Goal: Task Accomplishment & Management: Use online tool/utility

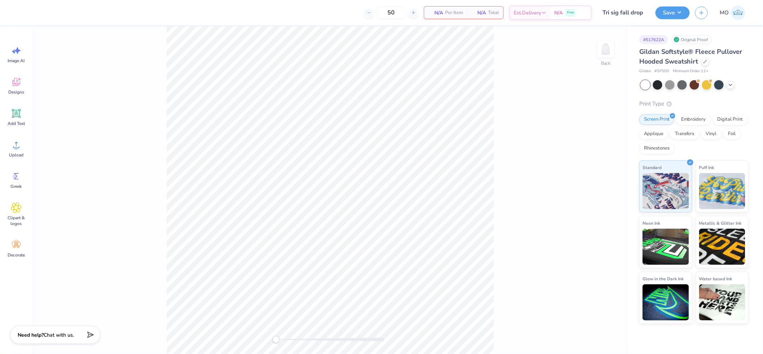
click at [19, 150] on div "Upload" at bounding box center [16, 148] width 26 height 27
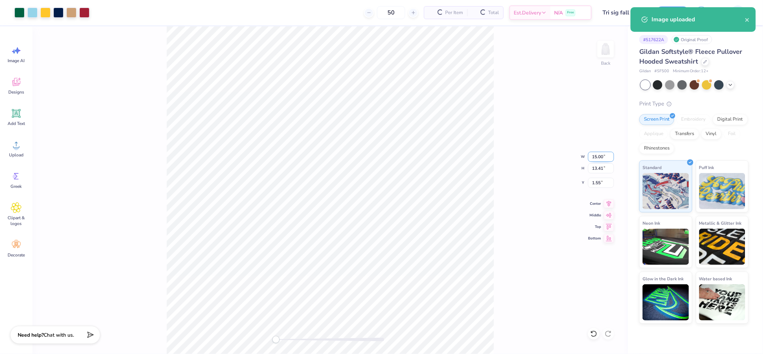
click at [601, 157] on input "15.00" at bounding box center [601, 157] width 26 height 10
type input "12.00"
type input "10.73"
type input "2.89"
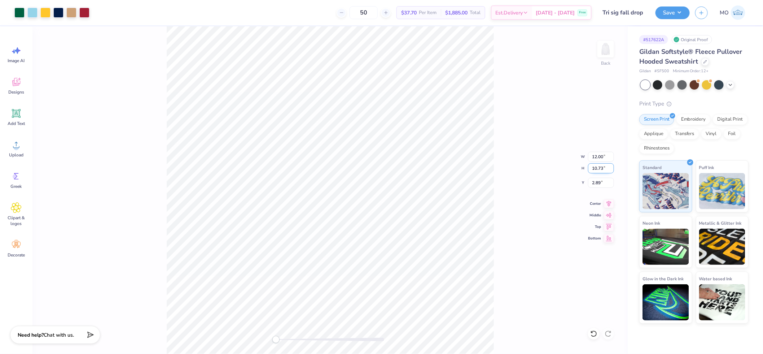
click at [597, 169] on input "10.73" at bounding box center [601, 168] width 26 height 10
type input "10"
type input "11.19"
type input "10.00"
click at [610, 203] on icon at bounding box center [609, 202] width 10 height 9
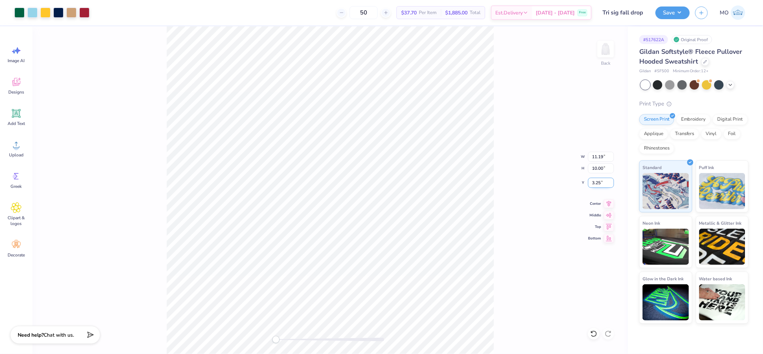
click at [599, 182] on input "3.25" at bounding box center [601, 183] width 26 height 10
type input "2"
click at [670, 12] on button "Save" at bounding box center [673, 11] width 34 height 13
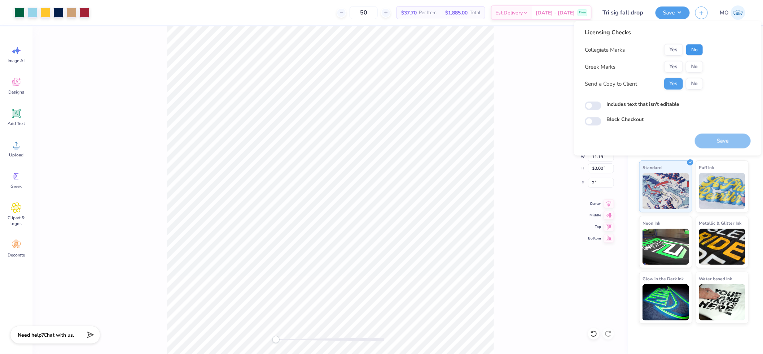
click at [697, 51] on button "No" at bounding box center [694, 50] width 17 height 12
click at [675, 67] on button "Yes" at bounding box center [673, 67] width 19 height 12
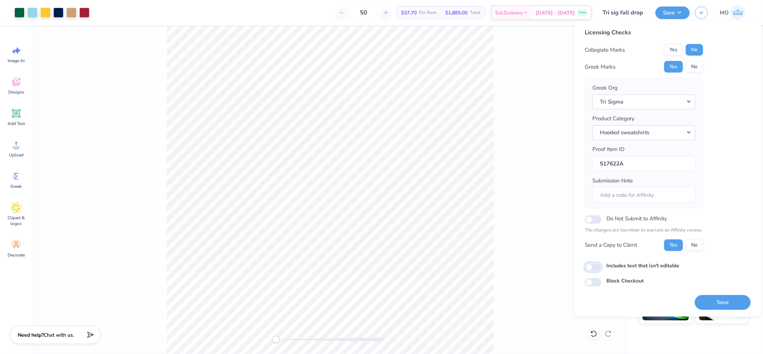
click at [588, 268] on input "Includes text that isn't editable" at bounding box center [593, 267] width 17 height 9
checkbox input "true"
click at [654, 99] on button "Tri Sigma" at bounding box center [643, 101] width 103 height 15
click at [645, 131] on link "Sigma Sigma Sigma" at bounding box center [643, 137] width 97 height 12
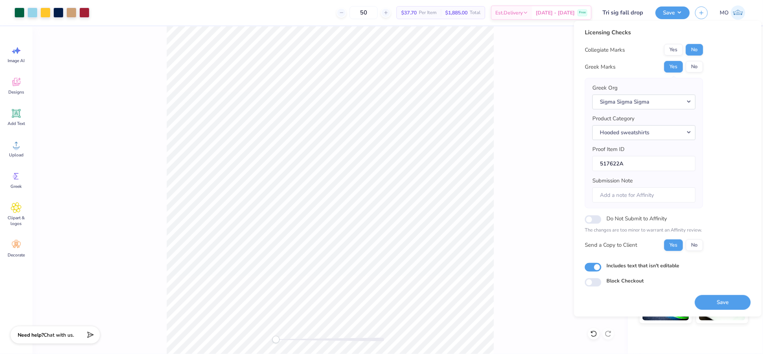
drag, startPoint x: 720, startPoint y: 301, endPoint x: 715, endPoint y: 302, distance: 4.9
click at [720, 301] on button "Save" at bounding box center [723, 301] width 56 height 15
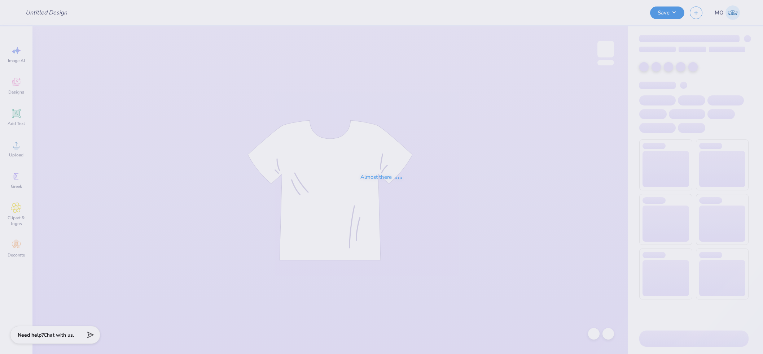
type input "Tri Sigma Family Weekend Crews"
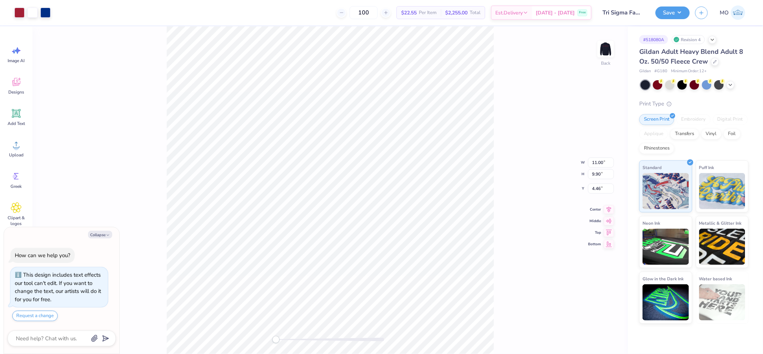
click at [231, 337] on div "Back W 11.00 11.00 " H 9.90 9.90 " Y 4.46 4.46 " Center Middle Top Bottom" at bounding box center [329, 189] width 595 height 327
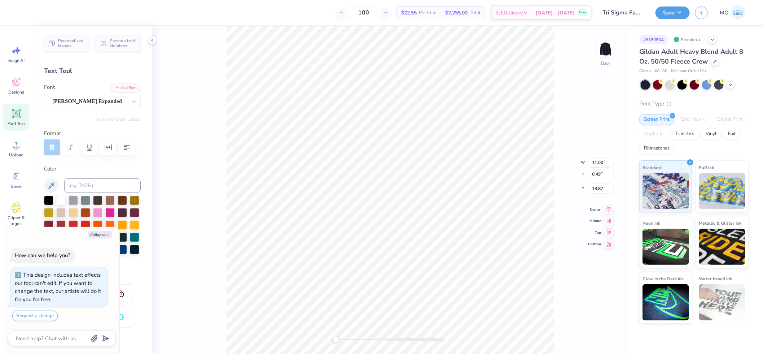
scroll to position [6, 4]
type textarea "x"
type textarea "Parents Weekend"
type textarea "x"
type textarea "Parents Weekend"
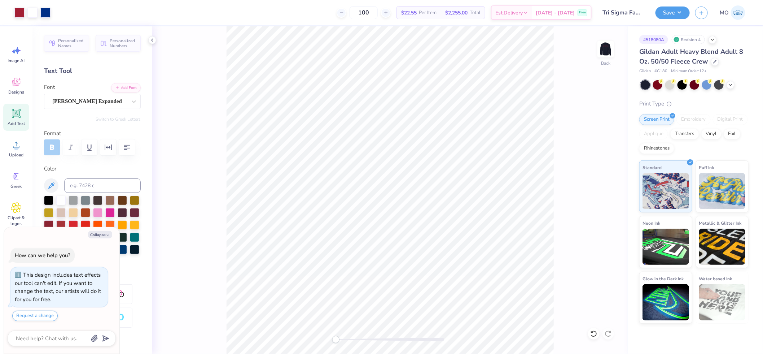
type textarea "x"
click at [597, 168] on input "9.89" at bounding box center [601, 168] width 26 height 10
type input "10"
type textarea "x"
type input "9.49"
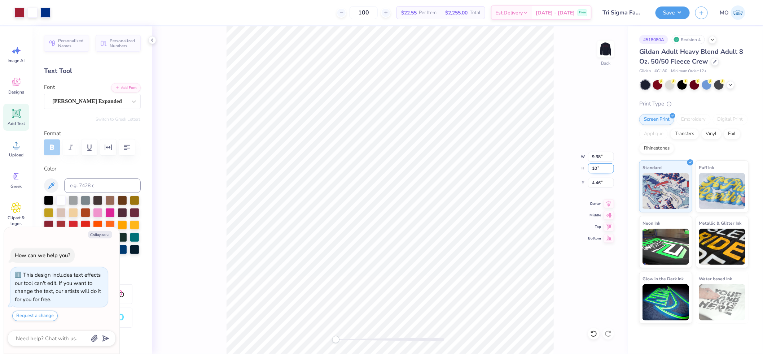
type input "10.00"
click at [603, 184] on input "4.40" at bounding box center [601, 183] width 26 height 10
type input "4"
type textarea "x"
type input "4.00"
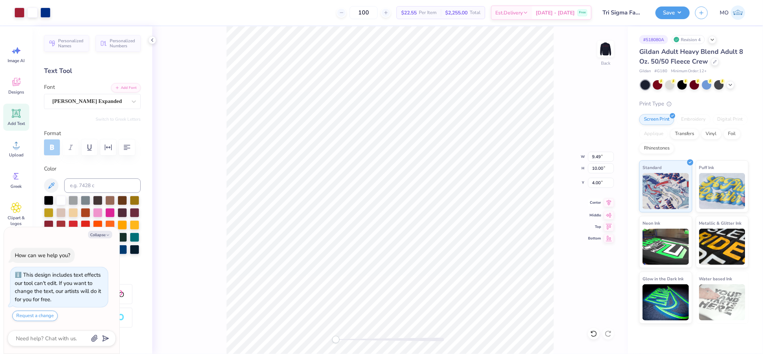
click at [610, 203] on icon at bounding box center [609, 202] width 10 height 9
click at [609, 201] on icon at bounding box center [609, 202] width 10 height 9
click at [612, 201] on icon at bounding box center [609, 202] width 10 height 9
click at [608, 47] on img at bounding box center [605, 49] width 29 height 29
click at [16, 120] on div "Add Text" at bounding box center [16, 117] width 26 height 27
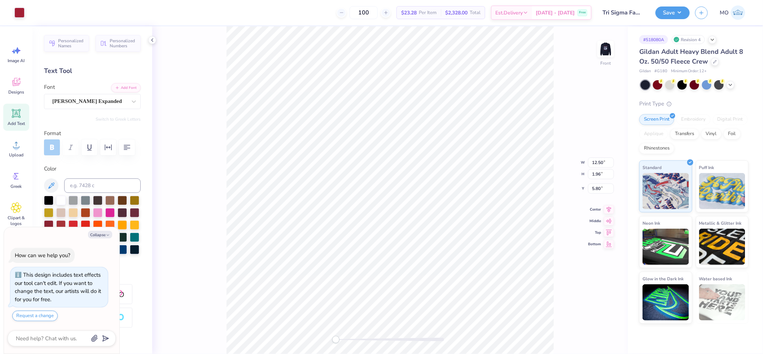
type textarea "x"
type input "5.91"
type input "1.71"
type input "12.39"
click at [121, 88] on button "Add Font" at bounding box center [126, 86] width 30 height 9
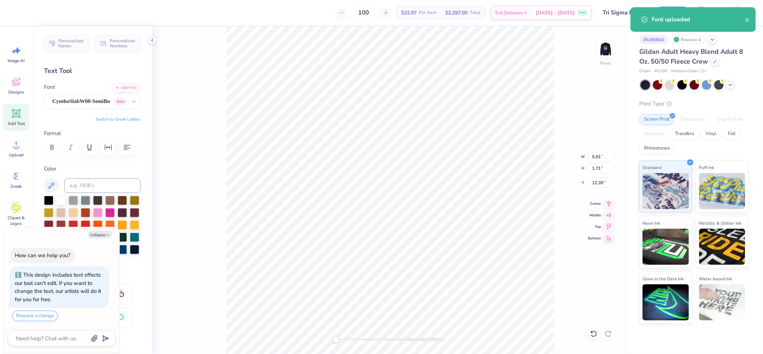
scroll to position [6, 1]
type textarea "x"
type textarea "T"
type textarea "x"
type textarea "TA"
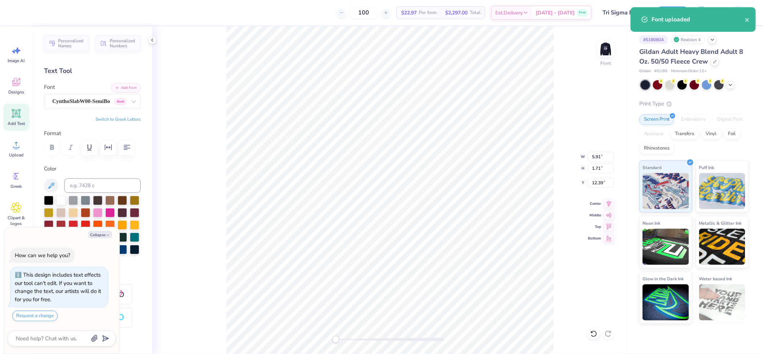
type textarea "x"
type textarea "TAU"
type textarea "x"
type textarea "TAU"
type textarea "x"
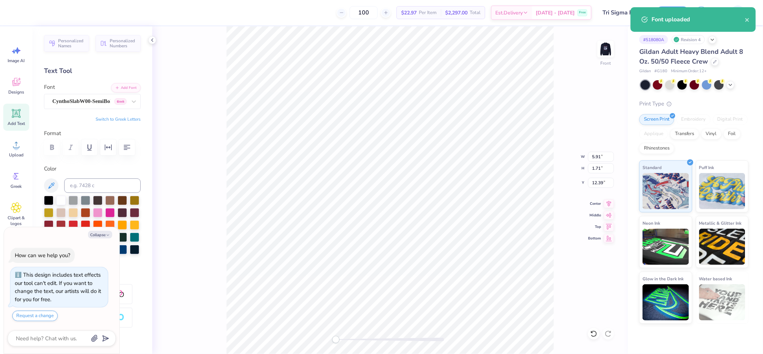
type textarea "TAU K"
type textarea "x"
type textarea "TAU KA"
type textarea "x"
type textarea "TAU KAP"
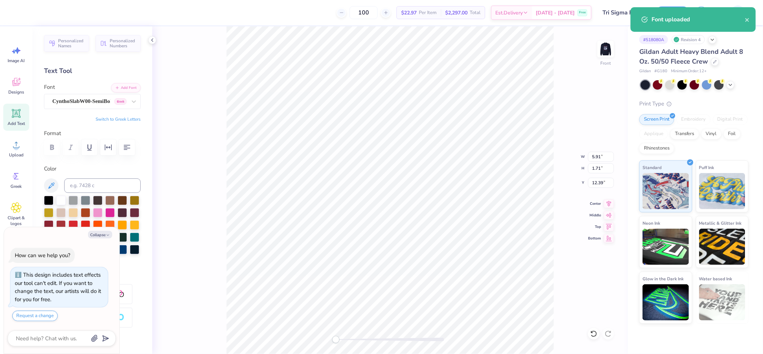
scroll to position [6, 1]
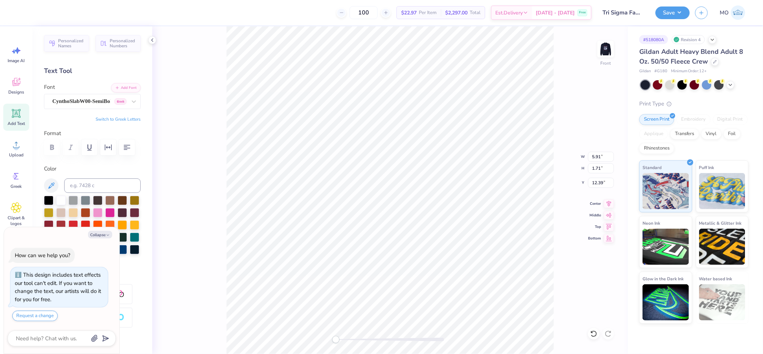
type textarea "x"
type textarea "TAU KAPP"
type textarea "x"
type textarea "TAU KAPPA"
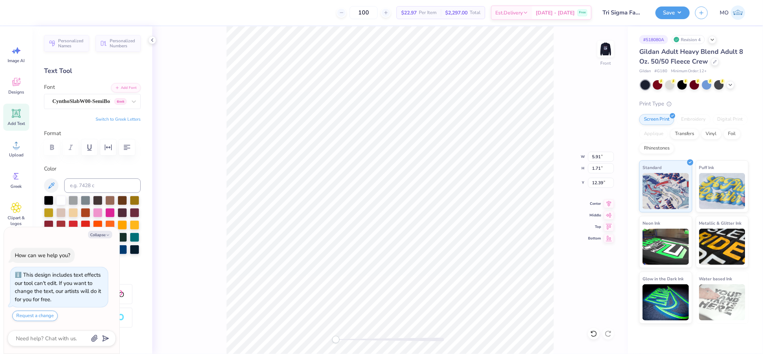
type textarea "x"
type textarea "TAU KAPPA"
type textarea "x"
type textarea "TAU KAPPA"
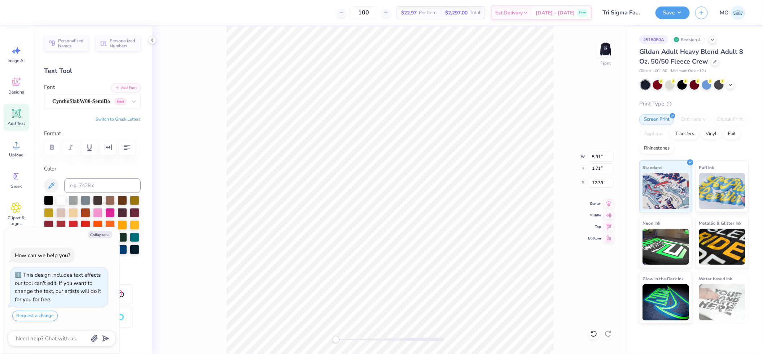
type textarea "x"
type textarea "TAU KAPPa"
type textarea "x"
type textarea "TAU KAPPA"
type textarea "x"
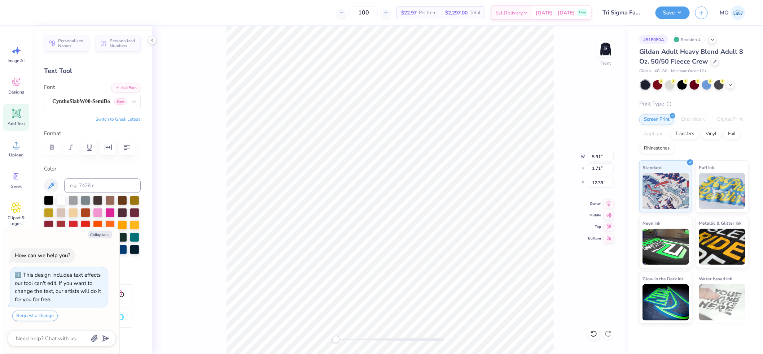
type textarea "TAU KAPPA S"
type textarea "x"
type textarea "TAU KAPPA SI"
type textarea "x"
type textarea "TAU KAPPA SIG"
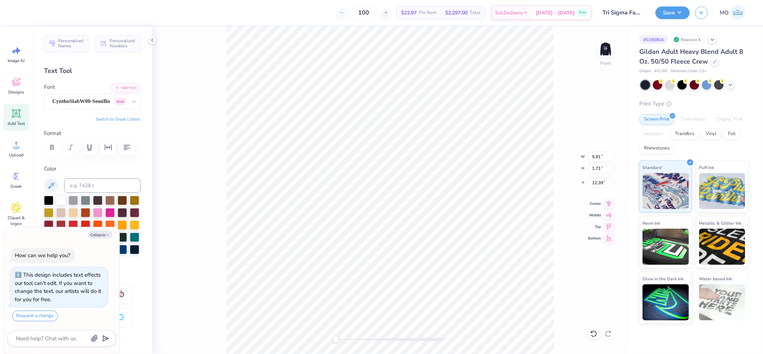
type textarea "x"
type textarea "TAU KAPPA SIGM"
type textarea "x"
type textarea "TAU KAPPA SIGMA"
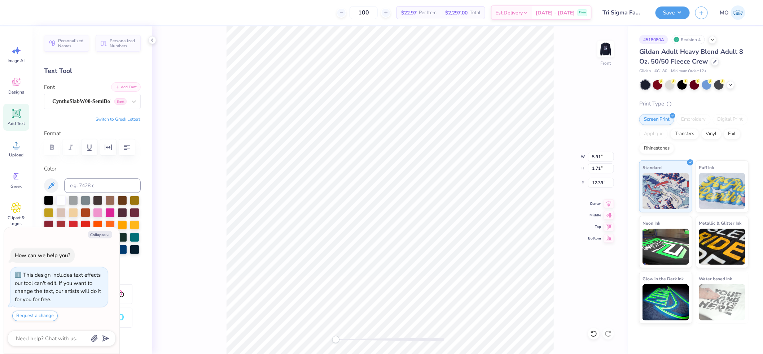
click at [127, 88] on button "Add Font" at bounding box center [126, 86] width 30 height 9
type textarea "x"
type textarea "TAU KAPPa SIGMA"
type textarea "x"
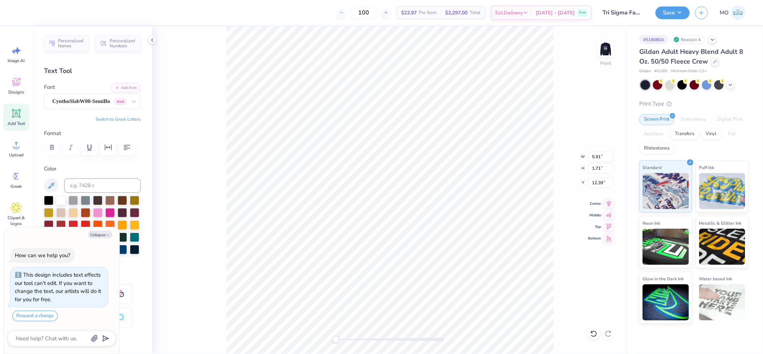
type textarea "TAU KAPPA SIGMA"
type textarea "x"
type textarea "TAU KAPPA SIGMA"
type textarea "x"
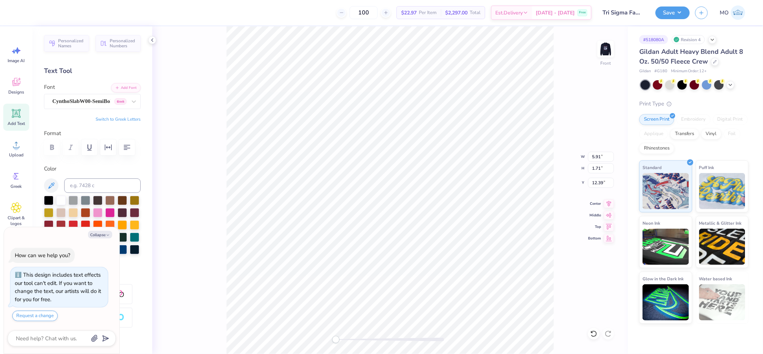
type textarea "TAU KAPPA SIGMA"
type textarea "x"
type textarea "TAU KAPPA SIGMA S"
type textarea "x"
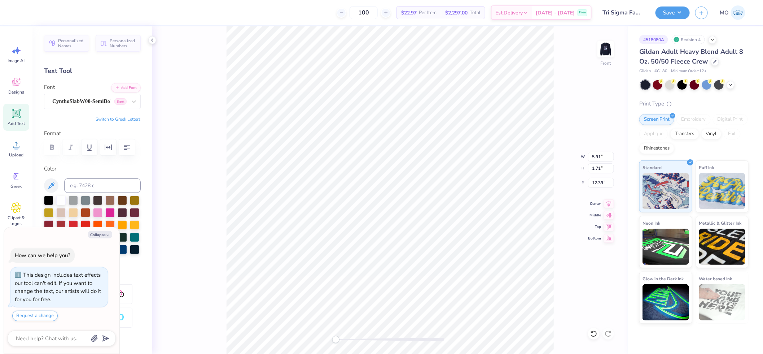
type textarea "TAU KAPPA SIGMA SI"
type textarea "x"
type textarea "TAU KAPPA SIGMA SIG"
type textarea "x"
type textarea "TAU KAPPA SIGMA SIGM"
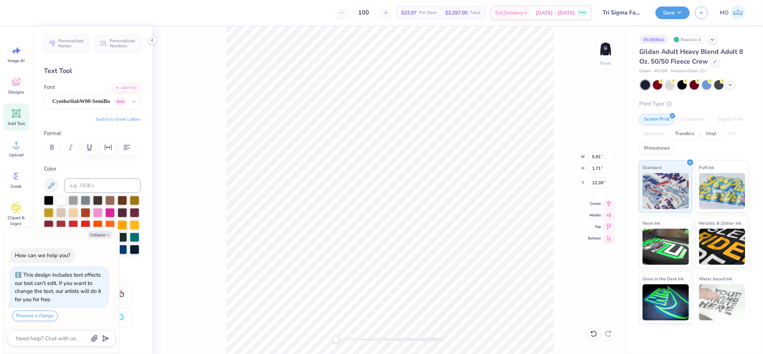
type textarea "x"
type textarea "TAU KAPPA SIGMA SIGMA"
type textarea "x"
type textarea "TAU KAPPA SIGMA SIGMA"
type textarea "x"
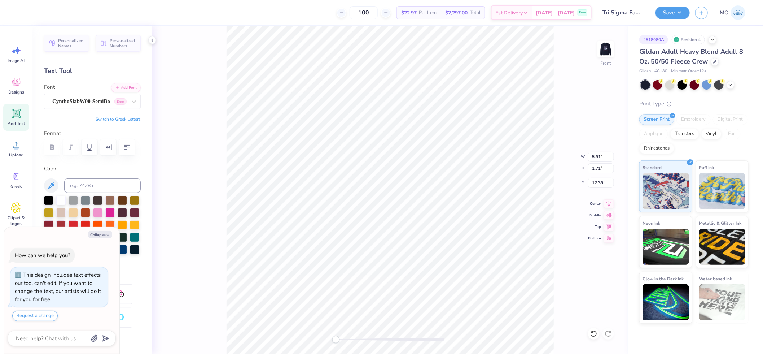
type textarea "TAU KAPPA SIGMA SIGMA S"
type textarea "x"
type textarea "TAU KAPPA SIGMA SIGMA SI"
type textarea "x"
type textarea "TAU KAPPA SIGMA SIGMA SIG"
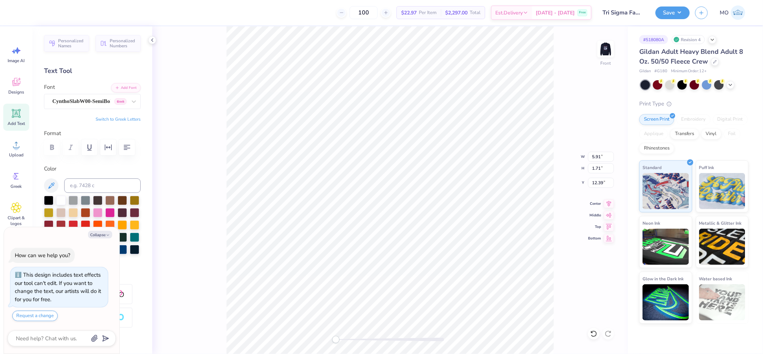
type textarea "x"
type textarea "TAU KAPPA SIGMA SIGMA SIGM"
type textarea "x"
type textarea "TAU KAPPA SIGMA SIGMA SIGMA"
type textarea "x"
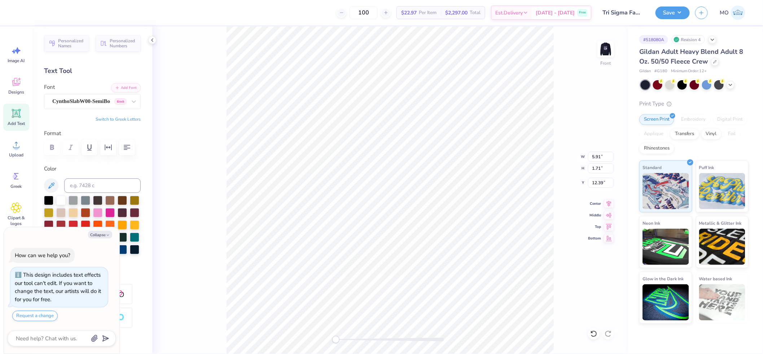
type textarea "TAU KAPPA SIGMA SIGMA SIGMA"
type textarea "x"
type textarea "TAU KAPPA SIGMA SIGMA SIGMA S"
type textarea "x"
type textarea "TAU KAPPA SIGMA SIGMA SIGMA SI"
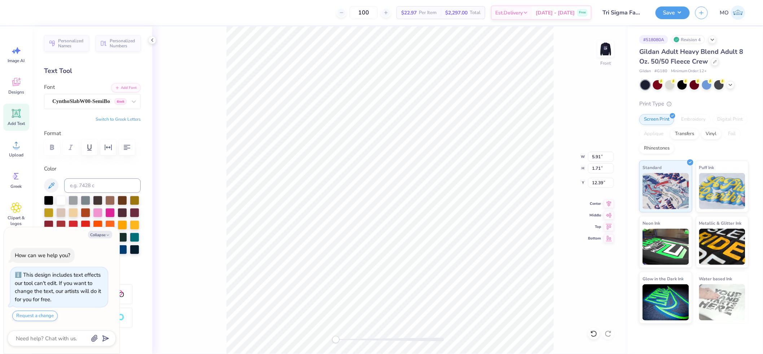
type textarea "x"
type textarea "TAU KAPPA SIGMA SIGMA SIGMA SIG"
type textarea "x"
type textarea "TAU KAPPA SIGMA SIGMA SIGMA SIGM"
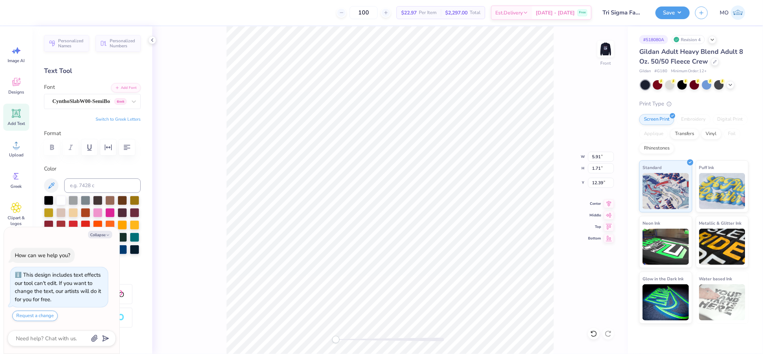
type textarea "x"
type textarea "TAU KAPPA SIGMA SIGMA SIGMA SIGMA"
click at [123, 87] on button "Add Font" at bounding box center [126, 86] width 30 height 9
type textarea "x"
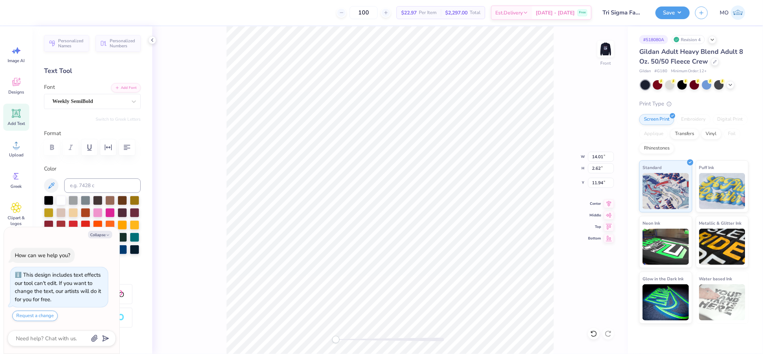
type textarea "TAU KAPPA e SIGMA SIGMA SIGMA"
type textarea "x"
type textarea "TAU KAPPA ep SIGMA SIGMA SIGMA"
type textarea "x"
type textarea "TAU KAPPA eps SIGMA SIGMA SIGMA"
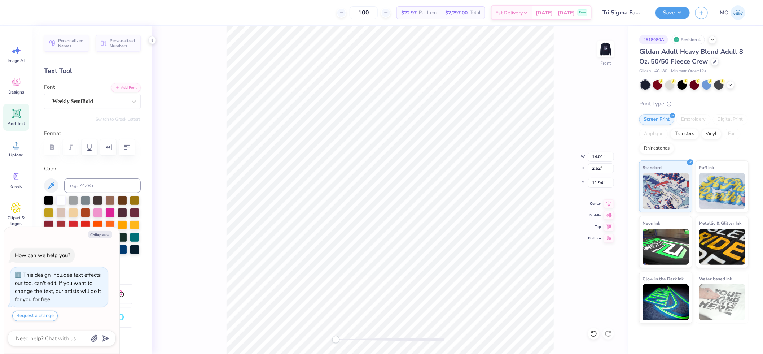
type textarea "x"
type textarea "TAU KAPPA ep SIGMA SIGMA SIGMA"
type textarea "x"
type textarea "TAU KAPPA e SIGMA SIGMA SIGMA"
type textarea "x"
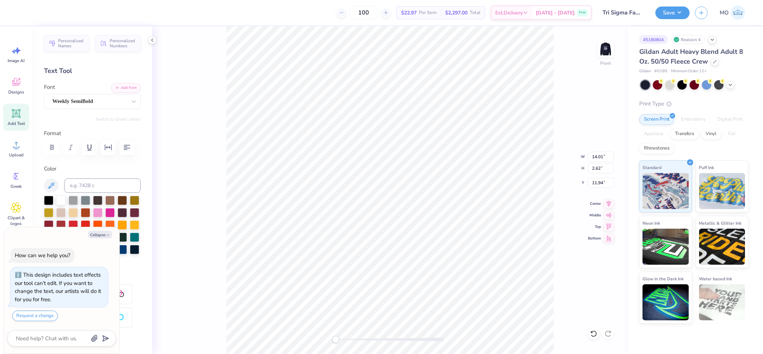
type textarea "TAU KAPPA SIGMA SIGMA SIGMA"
type textarea "x"
type textarea "TAU KAPPA E SIGMA SIGMA SIGMA"
type textarea "x"
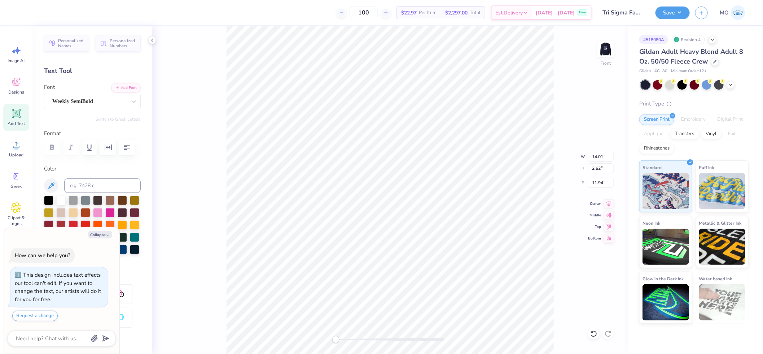
type textarea "TAU KAPPA EP SIGMA SIGMA SIGMA"
type textarea "x"
type textarea "TAU KAPPA EPS SIGMA SIGMA SIGMA"
type textarea "x"
type textarea "TAU KAPPA EPSI SIGMA SIGMA SIGMA"
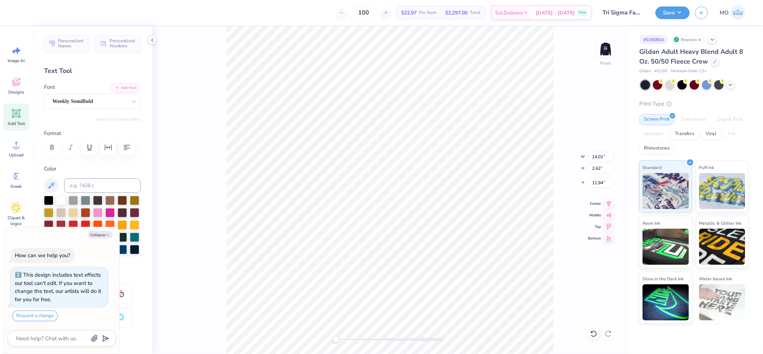
type textarea "x"
type textarea "TAU KAPPA EPSIL SIGMA SIGMA SIGMA"
type textarea "x"
type textarea "TAU KAPPA EPSILO SIGMA SIGMA SIGMA"
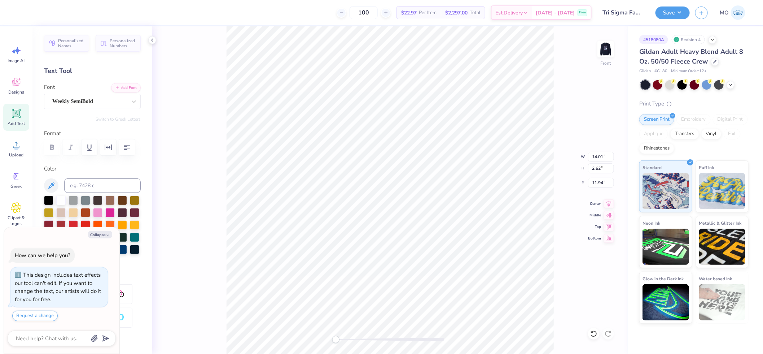
type textarea "x"
type textarea "TAU KAPPA EPSILON SIGMA SIGMA SIGMA"
click at [119, 155] on button "button" at bounding box center [127, 147] width 16 height 16
type textarea "x"
type input "12.50"
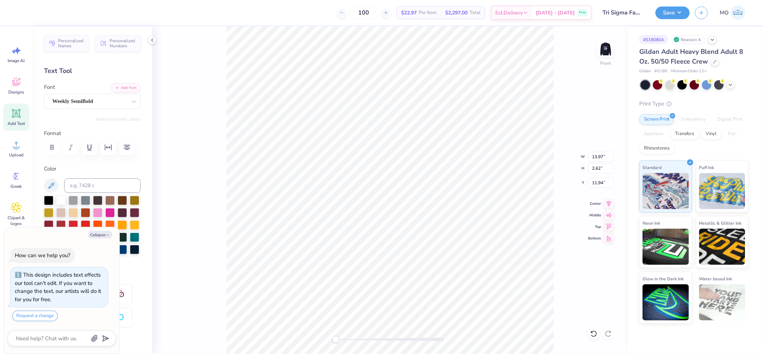
type input "1.96"
type input "5.80"
type textarea "x"
type input "13.97"
type input "2.62"
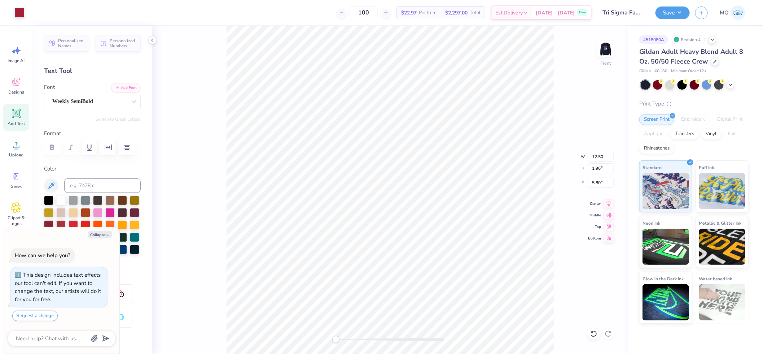
type input "11.94"
click at [35, 11] on div at bounding box center [32, 12] width 10 height 10
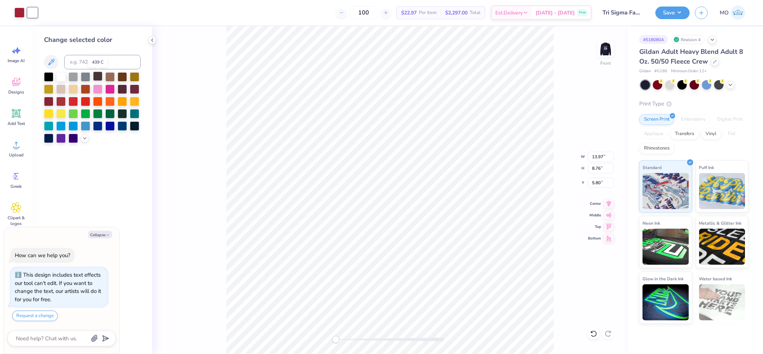
type textarea "x"
click at [96, 58] on input at bounding box center [102, 62] width 76 height 14
type input "201"
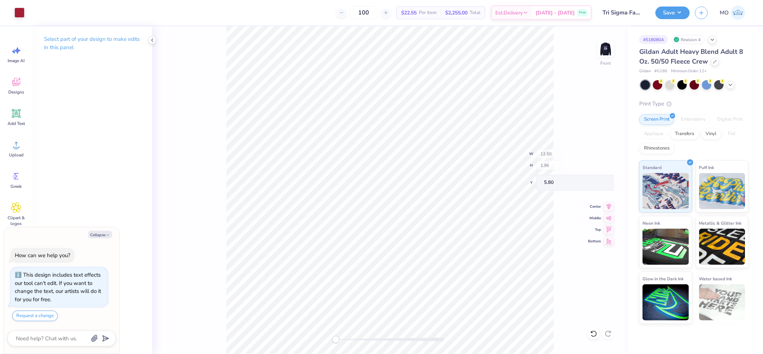
type textarea "x"
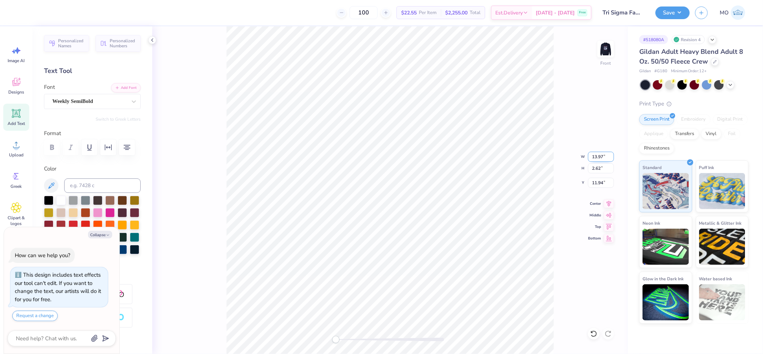
click at [602, 157] on input "13.97" at bounding box center [601, 157] width 26 height 10
type input "12.5"
type textarea "x"
type input "12.50"
type input "2.34"
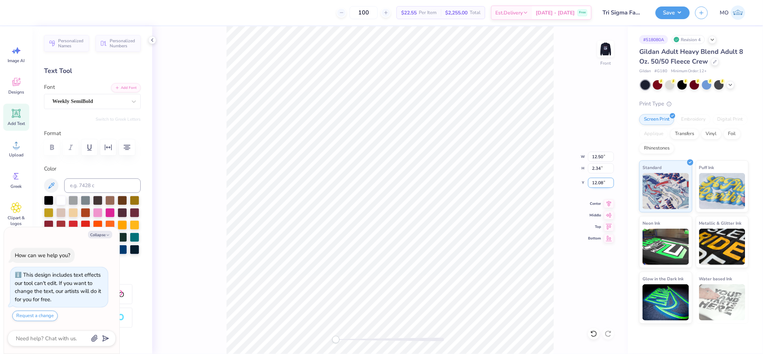
click at [597, 180] on input "12.08" at bounding box center [601, 183] width 26 height 10
type input "5.8"
click at [608, 204] on icon at bounding box center [609, 203] width 5 height 6
click at [98, 235] on button "Collapse" at bounding box center [100, 235] width 24 height 8
type textarea "x"
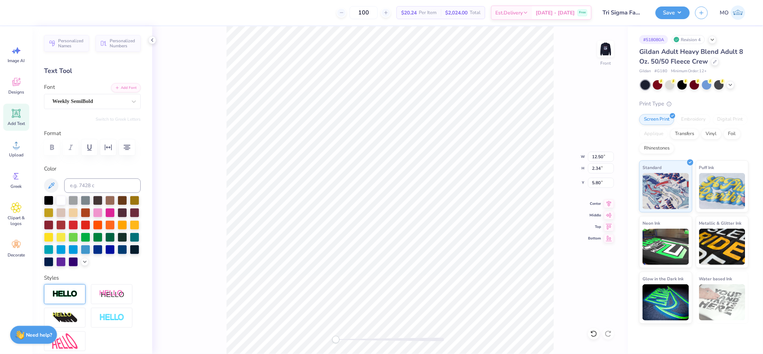
click at [70, 298] on img at bounding box center [64, 294] width 25 height 8
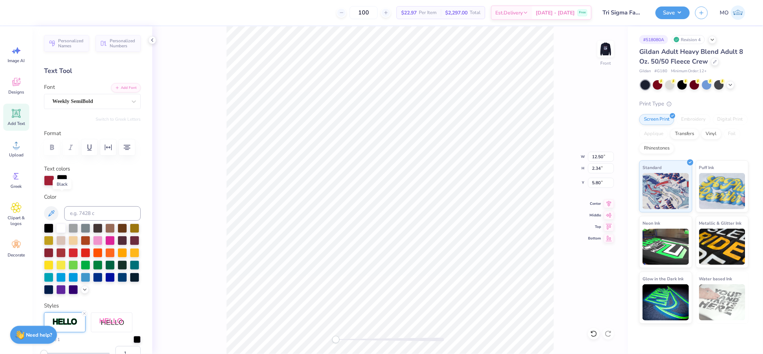
click at [65, 185] on div at bounding box center [62, 180] width 10 height 10
click at [91, 220] on input at bounding box center [102, 213] width 76 height 14
type input "201"
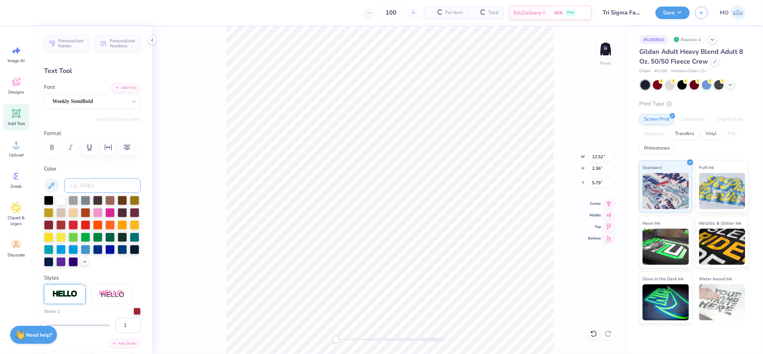
type input "12.52"
type input "2.36"
type input "5.79"
click at [597, 153] on input "12.52" at bounding box center [601, 157] width 26 height 10
type input "12.50"
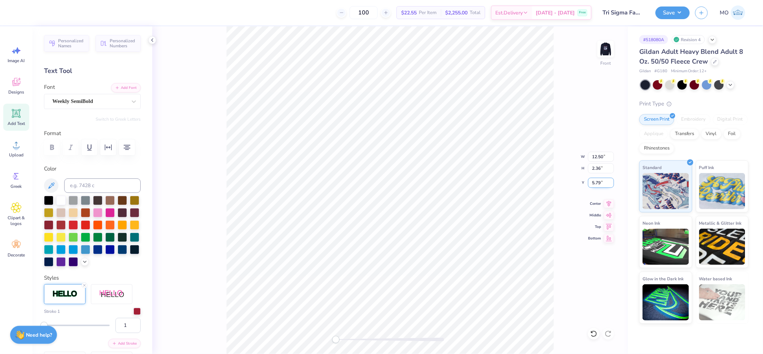
click at [602, 184] on input "5.79" at bounding box center [601, 183] width 26 height 10
type input "5.8"
click at [609, 204] on icon at bounding box center [609, 203] width 5 height 6
click at [600, 44] on img at bounding box center [605, 49] width 29 height 29
click at [300, 289] on div "Back" at bounding box center [390, 189] width 476 height 327
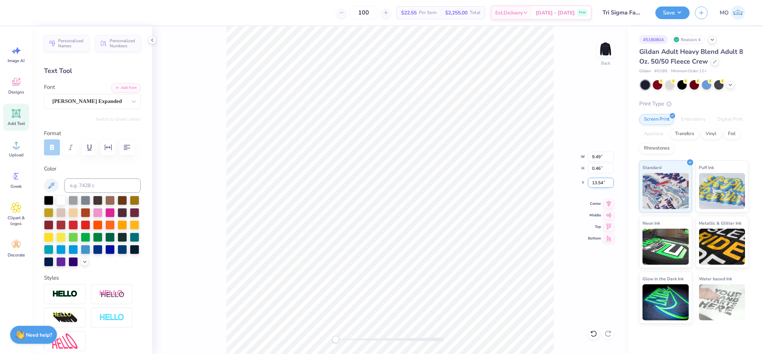
click at [603, 183] on input "13.54" at bounding box center [601, 183] width 26 height 10
type input "13.53"
click at [601, 183] on input "13.53" at bounding box center [601, 183] width 26 height 10
type input "13.54"
type input "9.49"
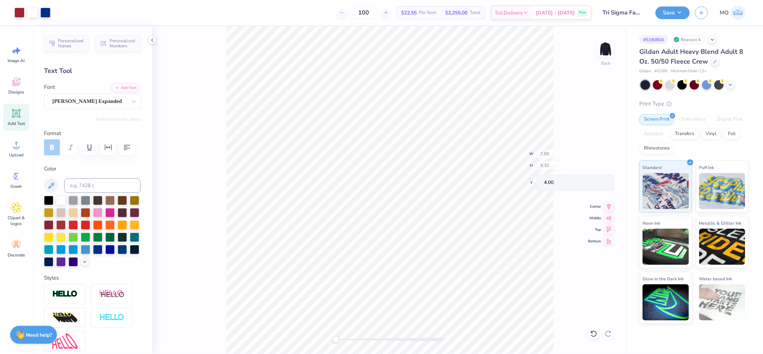
type input "10.00"
click at [600, 154] on input "9.49" at bounding box center [601, 157] width 26 height 10
type input "10.00"
type input "4.00"
click at [601, 50] on img at bounding box center [605, 49] width 29 height 29
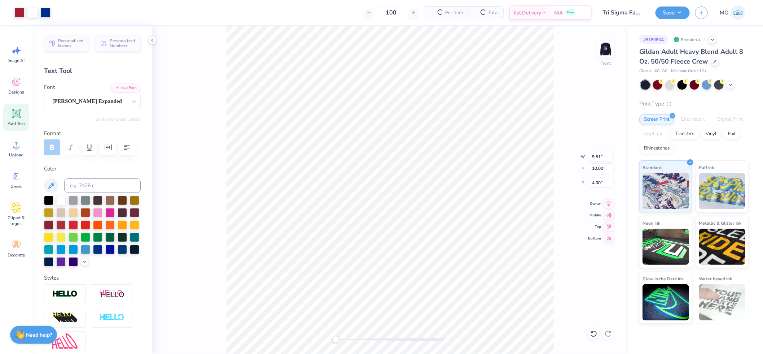
type input "9.51"
type input "10.03"
type input "6.32"
click at [70, 304] on div at bounding box center [64, 294] width 41 height 20
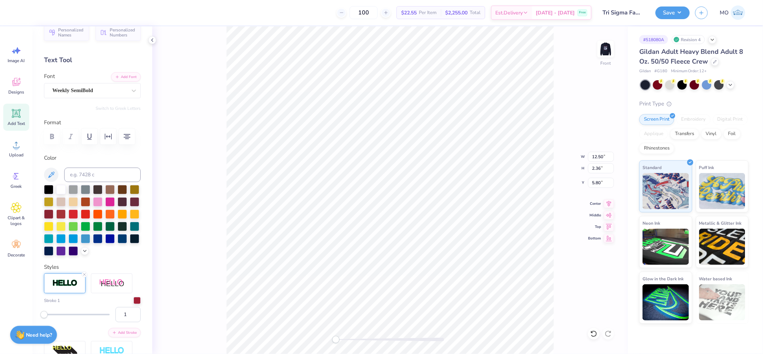
scroll to position [40, 0]
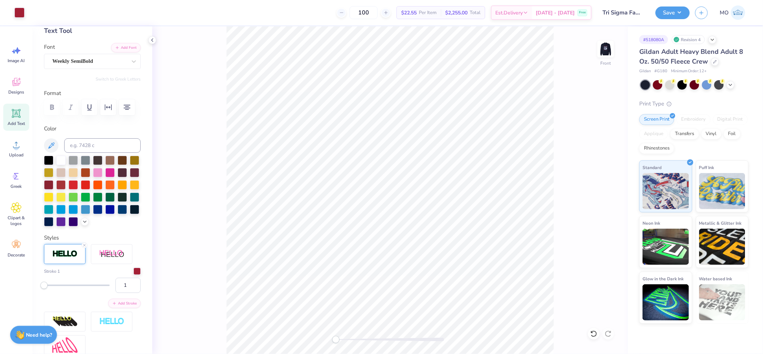
click at [610, 48] on img at bounding box center [606, 49] width 14 height 14
click at [672, 11] on button "Save" at bounding box center [673, 11] width 34 height 13
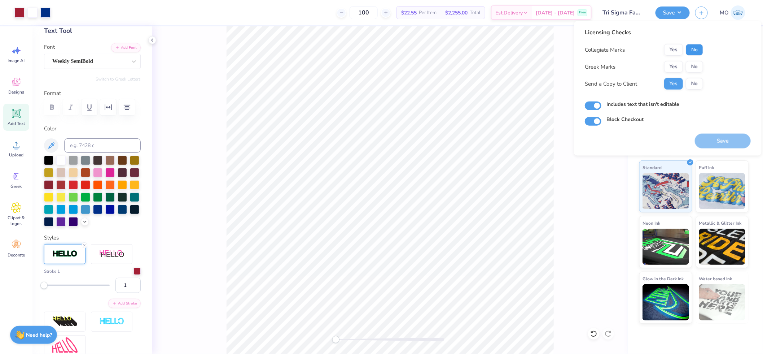
click at [693, 52] on button "No" at bounding box center [694, 50] width 17 height 12
click at [677, 67] on button "Yes" at bounding box center [673, 67] width 19 height 12
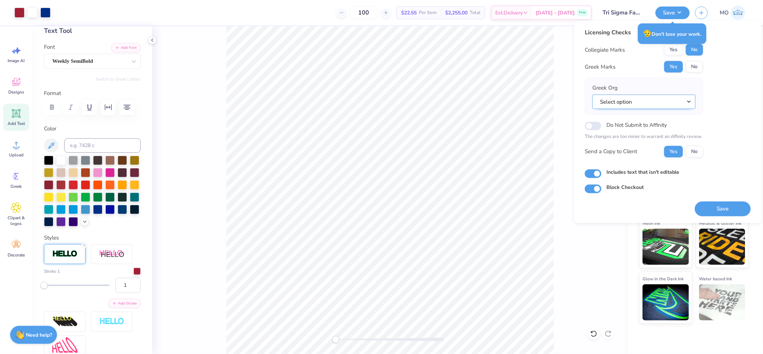
click at [662, 98] on button "Select option" at bounding box center [643, 101] width 103 height 15
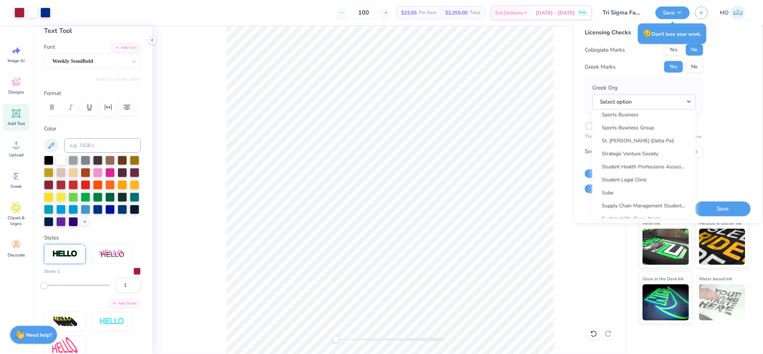
scroll to position [5161, 0]
click at [657, 186] on link "Tau Kappa Epsilon" at bounding box center [643, 192] width 97 height 12
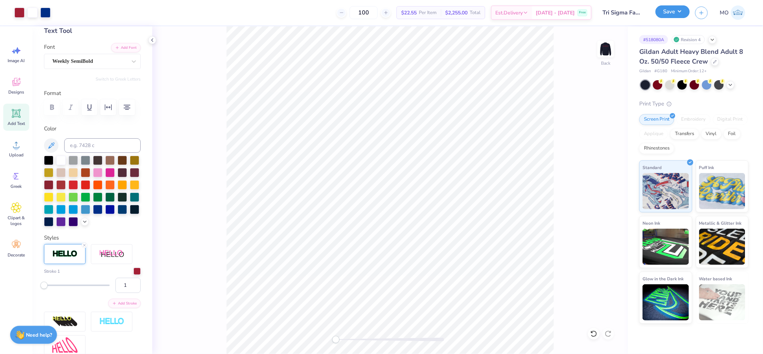
click at [680, 15] on button "Save" at bounding box center [673, 11] width 34 height 13
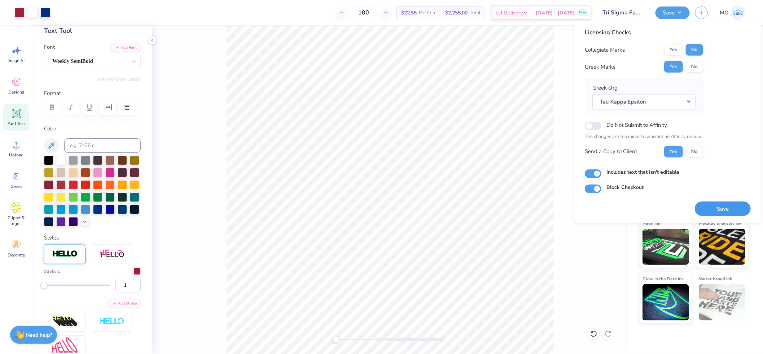
click at [726, 212] on button "Save" at bounding box center [723, 208] width 56 height 15
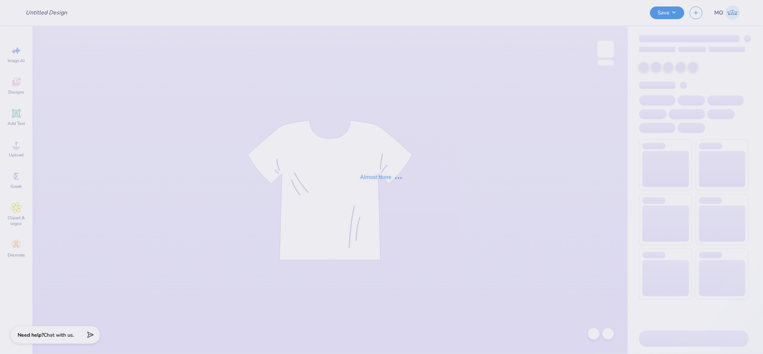
type input "Tri Sigma Family Weekend Crews"
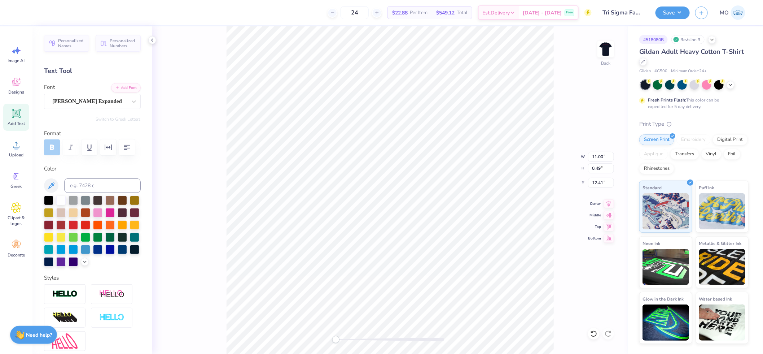
scroll to position [6, 3]
type textarea "parents weekend"
click at [596, 168] on input "9.84" at bounding box center [601, 168] width 26 height 10
type input "10"
type input "9.52"
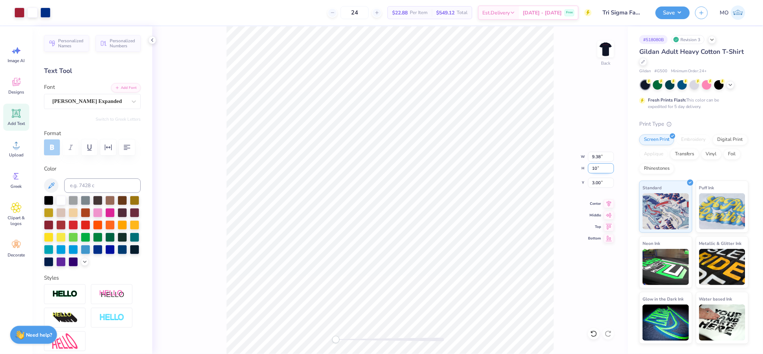
type input "10.00"
click at [607, 202] on icon at bounding box center [609, 202] width 10 height 9
click at [599, 184] on input "2.92" at bounding box center [601, 183] width 26 height 10
type input "3.00"
click at [610, 202] on icon at bounding box center [609, 203] width 5 height 6
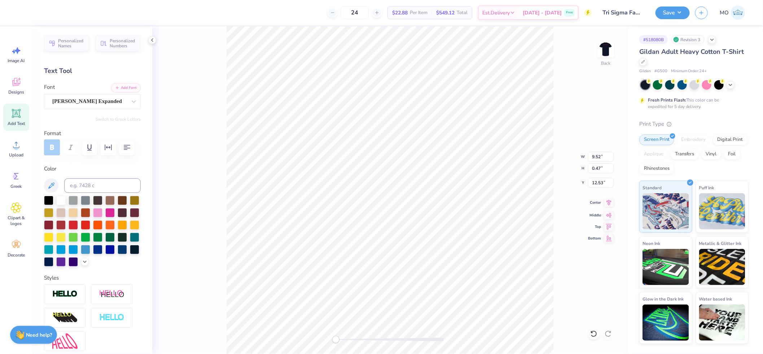
click at [610, 201] on icon at bounding box center [609, 203] width 5 height 6
type input "7.62"
type input "9.14"
type input "3.00"
click at [603, 168] on input "9.14" at bounding box center [601, 168] width 26 height 10
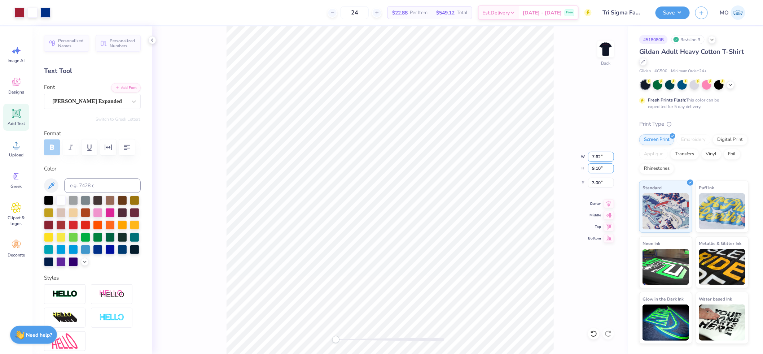
type input "9.10"
type input "7.59"
click at [608, 204] on icon at bounding box center [609, 203] width 5 height 6
click at [599, 182] on input "3.02" at bounding box center [601, 183] width 26 height 10
type input "3"
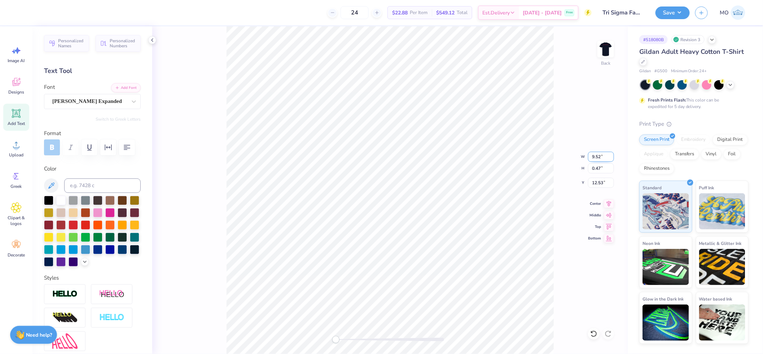
click at [597, 156] on input "9.52" at bounding box center [601, 157] width 26 height 10
paste input "49"
type input "9.49"
type input "0.46"
type input "12.54"
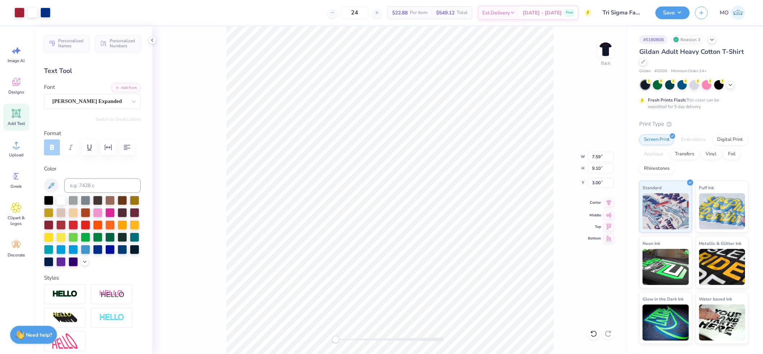
click at [609, 204] on icon at bounding box center [609, 202] width 10 height 9
click at [608, 203] on icon at bounding box center [609, 202] width 10 height 9
type input "10.00"
type input "3.00"
click at [606, 47] on img at bounding box center [606, 49] width 14 height 14
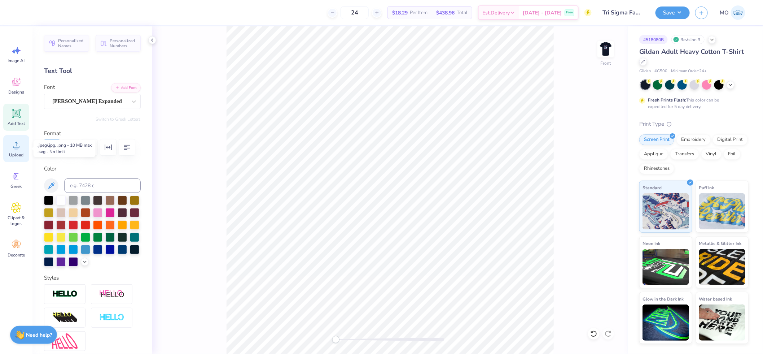
click at [15, 148] on circle at bounding box center [16, 147] width 5 height 5
click at [19, 120] on div "Add Text" at bounding box center [16, 117] width 26 height 27
click at [125, 90] on button "Add Font" at bounding box center [126, 86] width 30 height 9
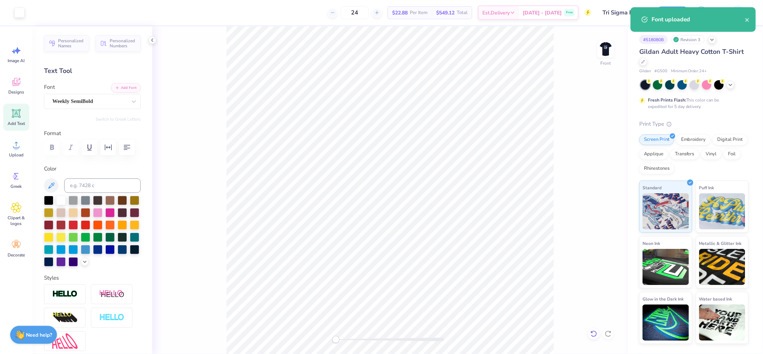
click at [593, 333] on icon at bounding box center [593, 333] width 7 height 7
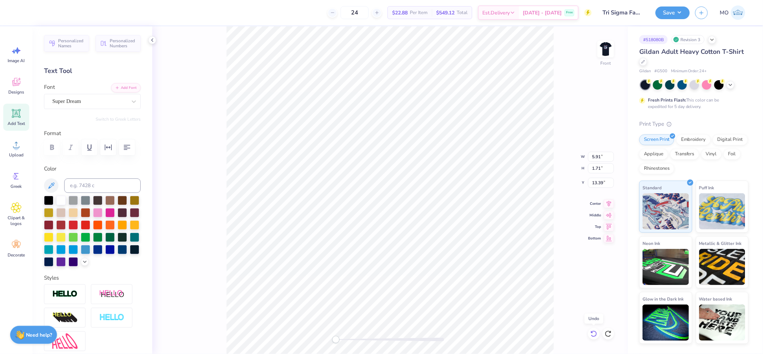
click at [593, 333] on icon at bounding box center [593, 333] width 7 height 7
click at [608, 332] on icon at bounding box center [608, 333] width 7 height 7
click at [608, 333] on icon at bounding box center [608, 333] width 7 height 7
type textarea "TAU KAPPA EPSILON SIGMA SIGMA SIGMA"
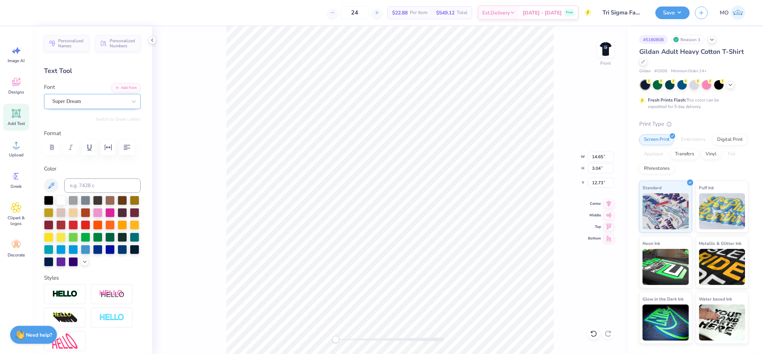
click at [101, 104] on div "Super Dream" at bounding box center [90, 101] width 76 height 11
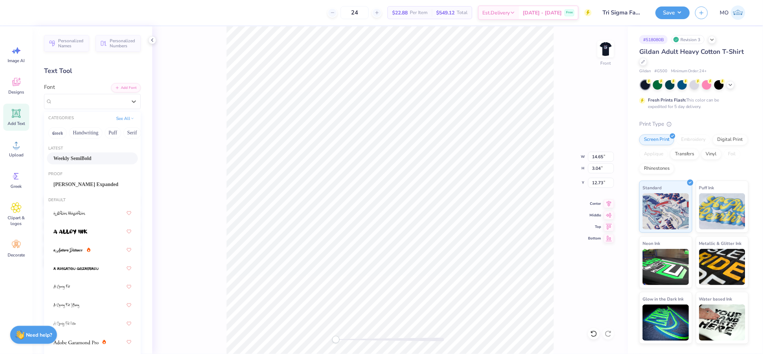
click at [89, 159] on span "Weekly SemiBold" at bounding box center [72, 158] width 38 height 8
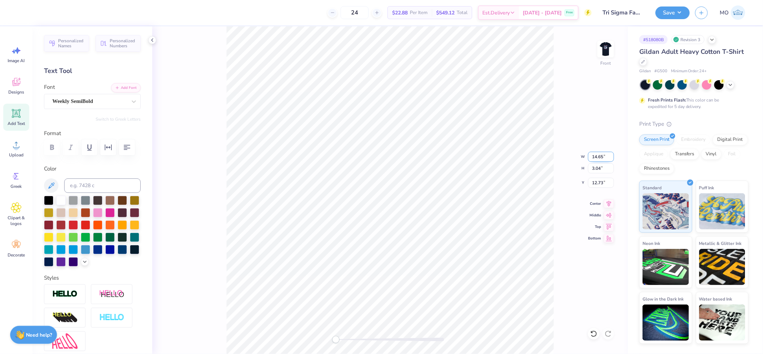
click at [599, 152] on input "14.65" at bounding box center [601, 157] width 26 height 10
type input "12.50"
type input "2.34"
type input "13.08"
click at [609, 201] on icon at bounding box center [609, 202] width 10 height 9
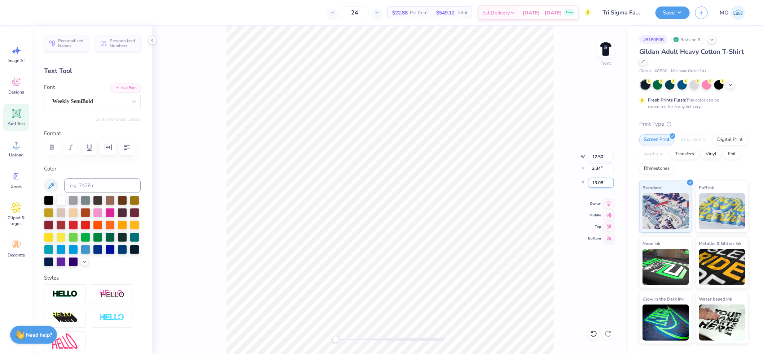
click at [604, 183] on input "13.08" at bounding box center [601, 183] width 26 height 10
type input "4"
type input "3"
click at [69, 304] on div at bounding box center [64, 294] width 41 height 20
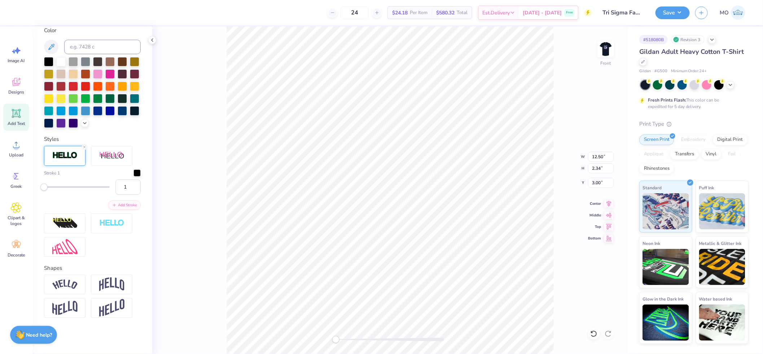
scroll to position [178, 0]
click at [84, 54] on input at bounding box center [102, 47] width 76 height 14
type input "201"
click at [33, 11] on div at bounding box center [32, 12] width 10 height 10
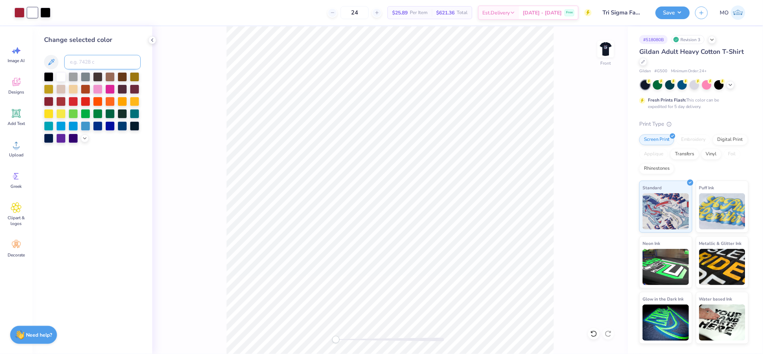
click at [110, 60] on input at bounding box center [102, 62] width 76 height 14
type input "201"
click at [33, 12] on div at bounding box center [32, 12] width 10 height 10
click at [93, 66] on input at bounding box center [102, 62] width 76 height 14
type input "201"
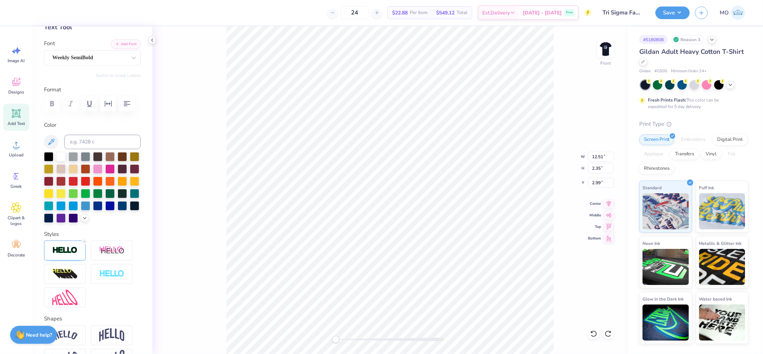
scroll to position [0, 0]
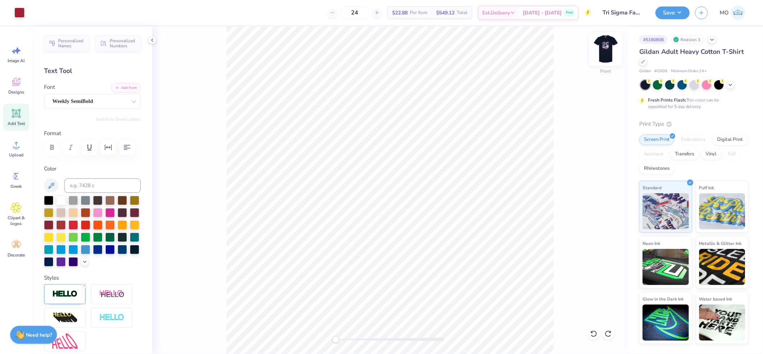
click at [605, 49] on img at bounding box center [605, 49] width 29 height 29
click at [677, 16] on button "Save" at bounding box center [673, 11] width 34 height 13
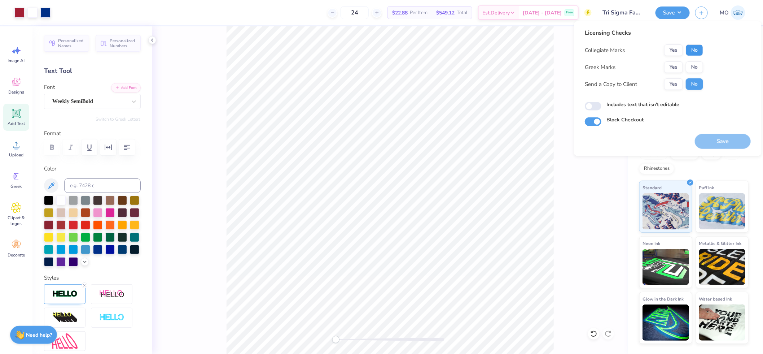
click at [698, 49] on button "No" at bounding box center [694, 50] width 17 height 12
click at [678, 67] on button "Yes" at bounding box center [673, 67] width 19 height 12
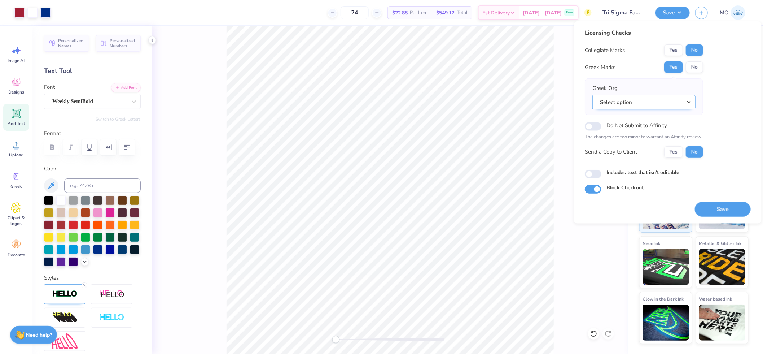
click at [673, 99] on button "Select option" at bounding box center [643, 102] width 103 height 15
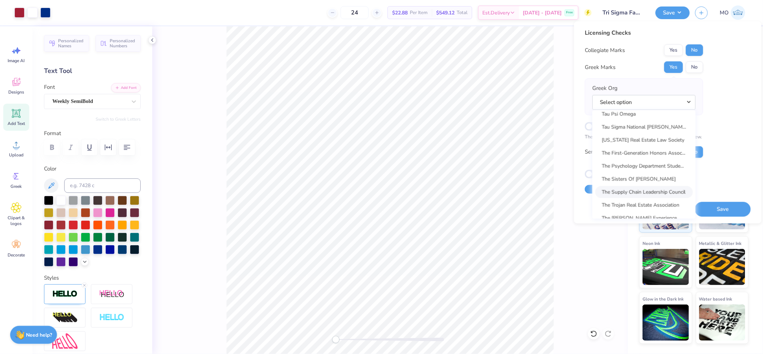
scroll to position [5223, 0]
click at [651, 124] on link "Tau Kappa Epsilon" at bounding box center [643, 130] width 97 height 12
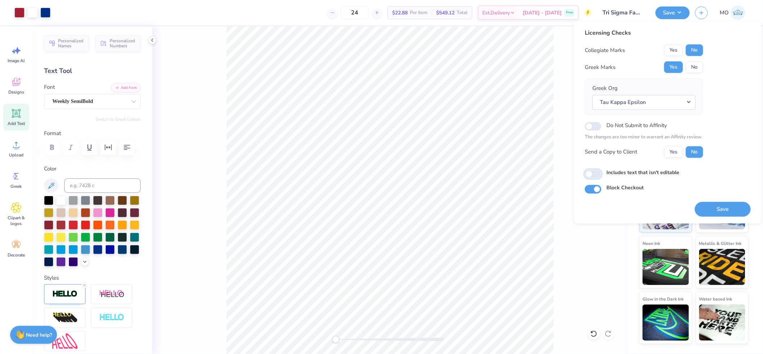
click at [590, 174] on input "Includes text that isn't editable" at bounding box center [593, 174] width 17 height 9
checkbox input "true"
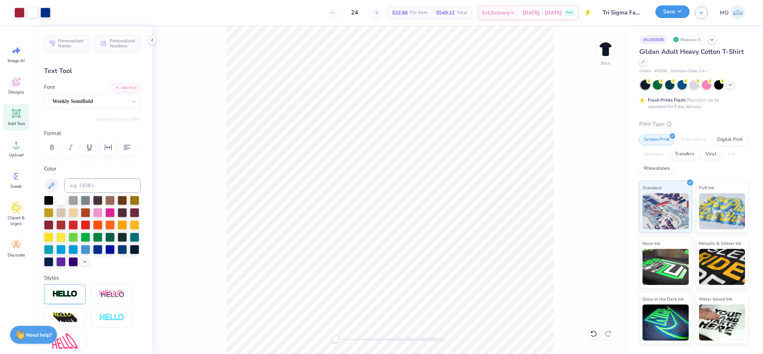
click at [669, 9] on button "Save" at bounding box center [673, 11] width 34 height 13
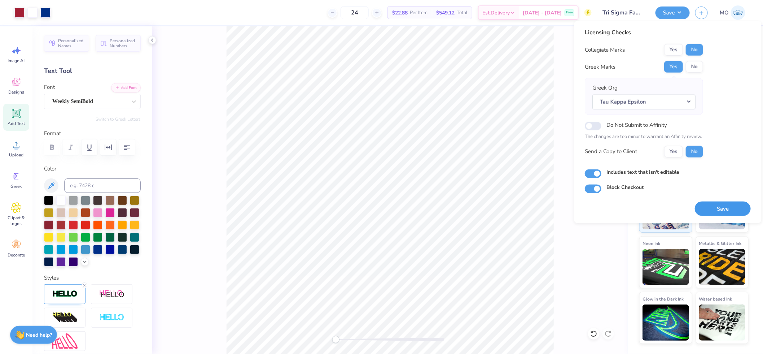
click at [718, 206] on button "Save" at bounding box center [723, 208] width 56 height 15
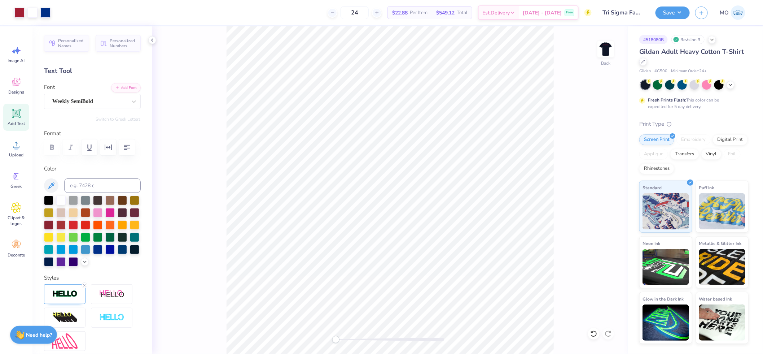
click at [599, 40] on div "Back" at bounding box center [390, 189] width 476 height 327
click at [601, 48] on img at bounding box center [605, 49] width 29 height 29
click at [600, 158] on input "12.51" at bounding box center [601, 157] width 26 height 10
type input "12.50"
click at [599, 181] on input "2.99" at bounding box center [601, 183] width 26 height 10
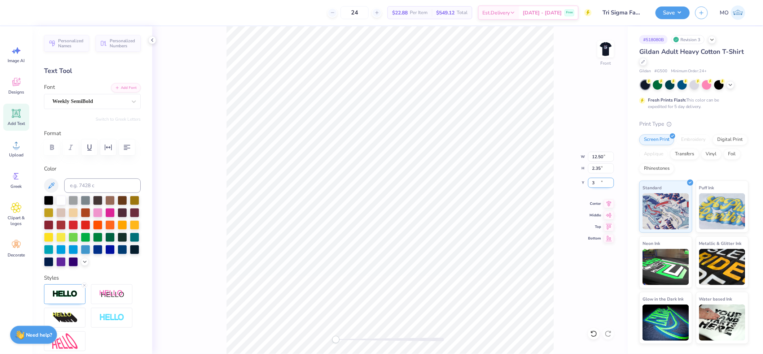
type input "3"
click at [611, 202] on icon at bounding box center [609, 203] width 5 height 6
drag, startPoint x: 679, startPoint y: 10, endPoint x: 681, endPoint y: 15, distance: 5.5
click at [679, 10] on button "Save" at bounding box center [673, 11] width 34 height 13
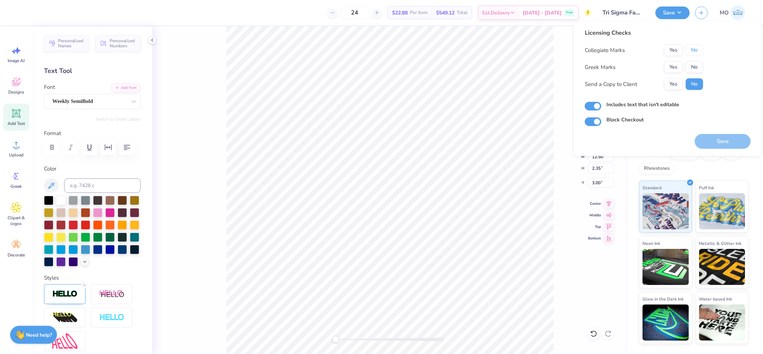
click at [697, 49] on button "No" at bounding box center [694, 50] width 17 height 12
click at [676, 67] on button "Yes" at bounding box center [673, 67] width 19 height 12
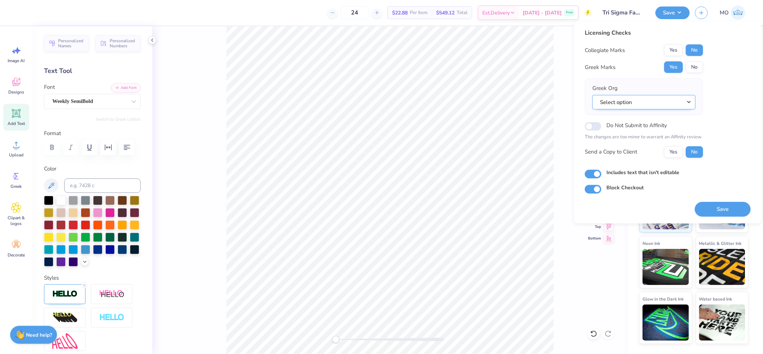
click at [669, 103] on button "Select option" at bounding box center [643, 102] width 103 height 15
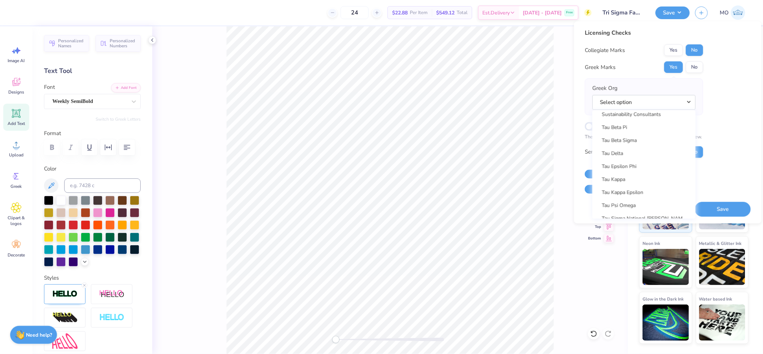
scroll to position [5187, 0]
click at [661, 161] on link "Tau Kappa Epsilon" at bounding box center [643, 166] width 97 height 12
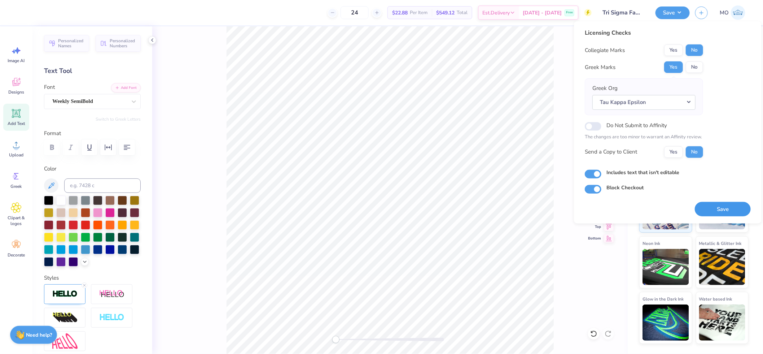
click at [698, 205] on button "Save" at bounding box center [723, 208] width 56 height 15
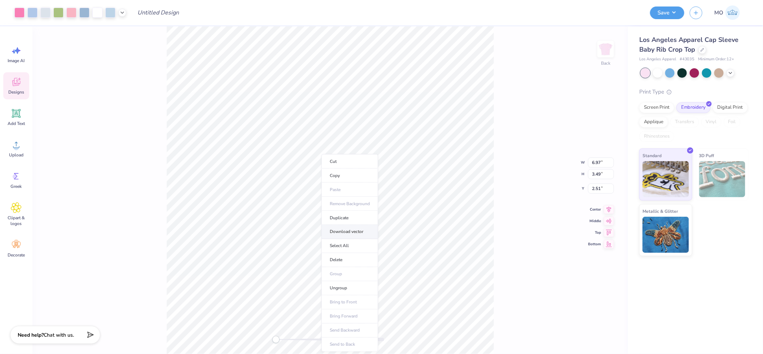
click at [361, 231] on li "Download vector" at bounding box center [349, 232] width 57 height 14
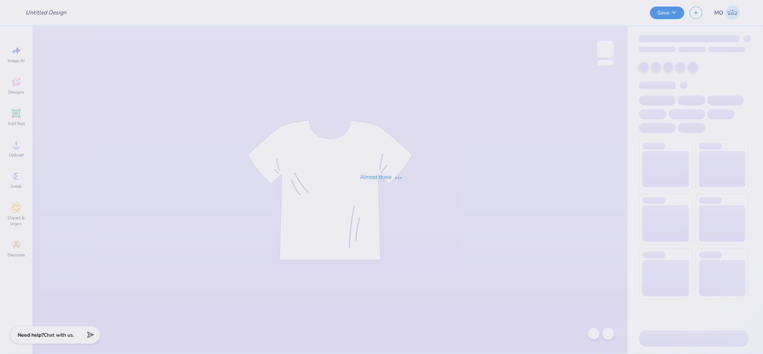
type input "Lydia Handy : Centre College"
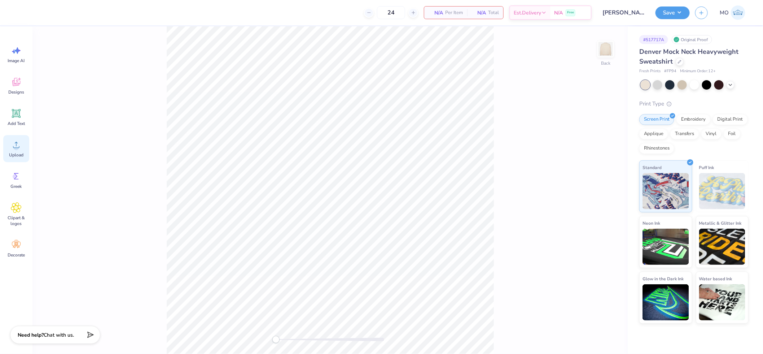
click at [14, 148] on circle at bounding box center [16, 147] width 5 height 5
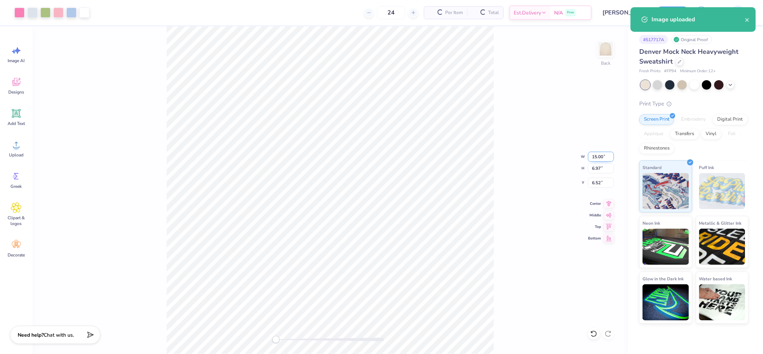
click at [594, 155] on input "15.00" at bounding box center [601, 157] width 26 height 10
type input "11.00"
type input "5.11"
click at [605, 202] on icon at bounding box center [609, 202] width 10 height 9
click at [602, 184] on input "7.45" at bounding box center [601, 183] width 26 height 10
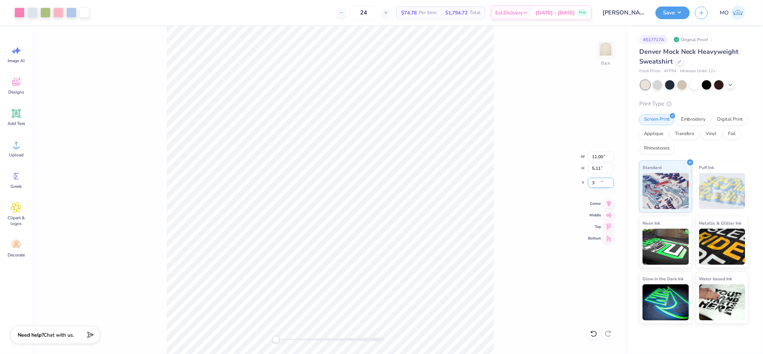
type input "3"
click at [670, 9] on button "Save" at bounding box center [673, 11] width 34 height 13
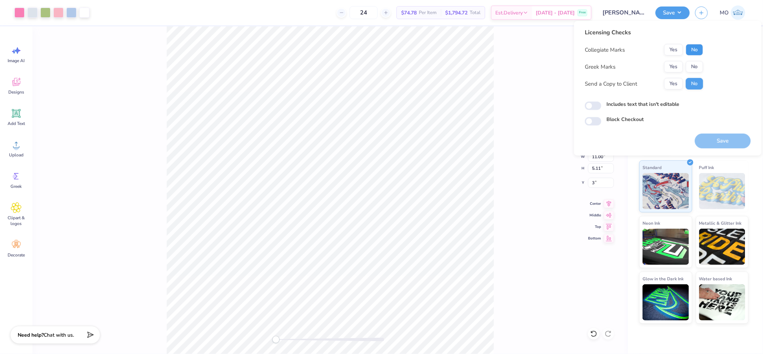
click at [692, 48] on button "No" at bounding box center [694, 50] width 17 height 12
click at [673, 69] on button "Yes" at bounding box center [673, 67] width 19 height 12
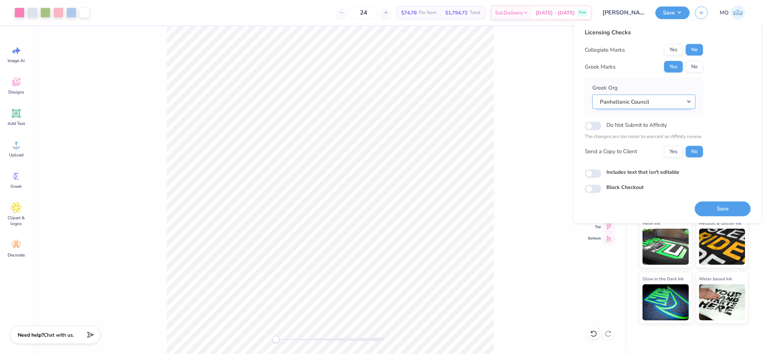
click at [675, 102] on button "Panhellenic Council" at bounding box center [643, 101] width 103 height 15
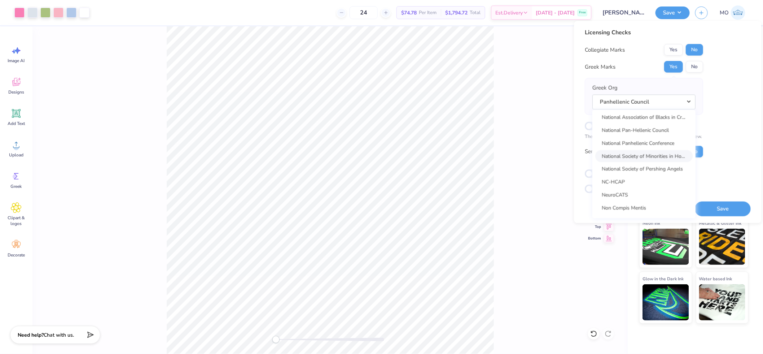
scroll to position [3372, 0]
click at [657, 146] on link "National Panhellenic Conference" at bounding box center [643, 149] width 97 height 12
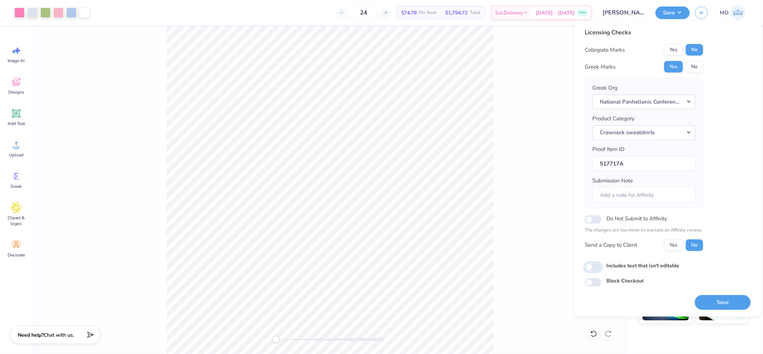
click at [594, 266] on input "Includes text that isn't editable" at bounding box center [593, 267] width 17 height 9
checkbox input "true"
click at [715, 303] on button "Save" at bounding box center [723, 301] width 56 height 15
checkbox input "true"
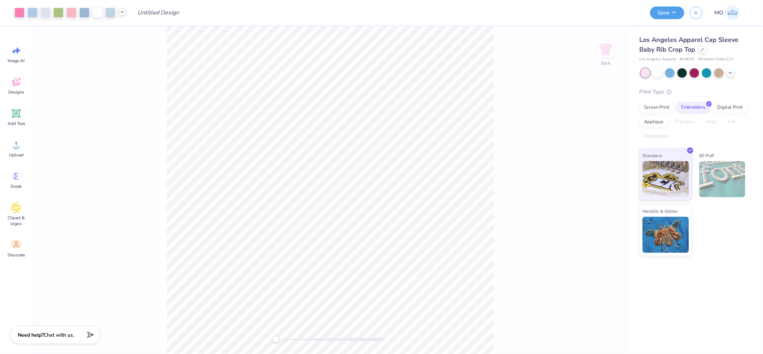
click at [124, 12] on icon at bounding box center [122, 12] width 6 height 6
click at [319, 345] on div "Back" at bounding box center [329, 189] width 595 height 327
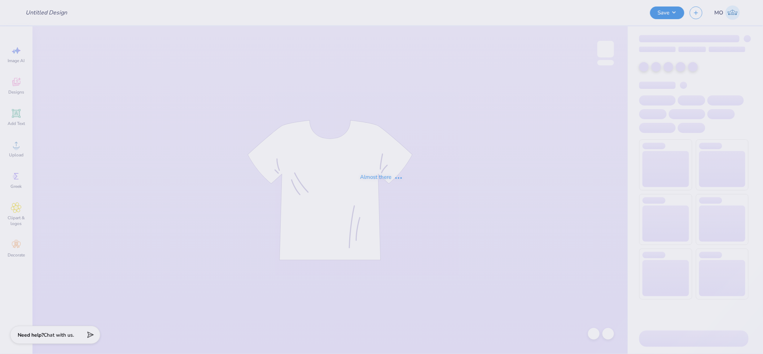
type input "APC designs 2"
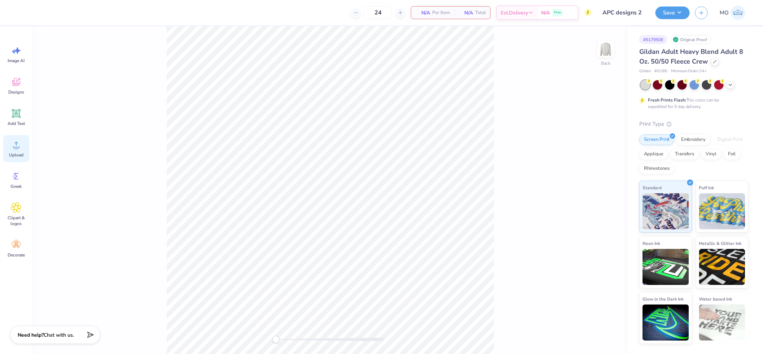
click at [17, 142] on icon at bounding box center [16, 144] width 11 height 11
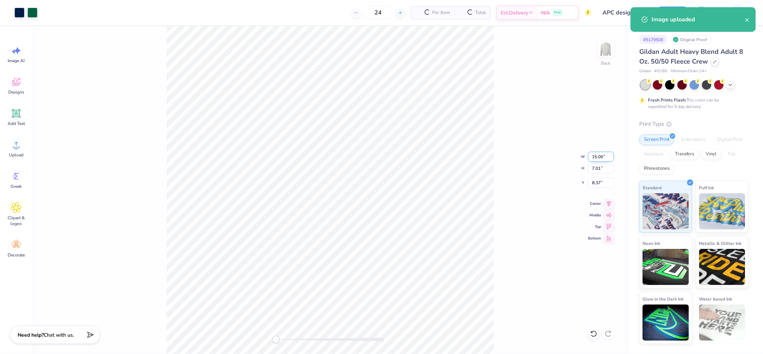
click at [605, 153] on input "15.00" at bounding box center [601, 157] width 26 height 10
type input "12.00"
type input "5.61"
click at [601, 182] on input "9.07" at bounding box center [601, 183] width 26 height 10
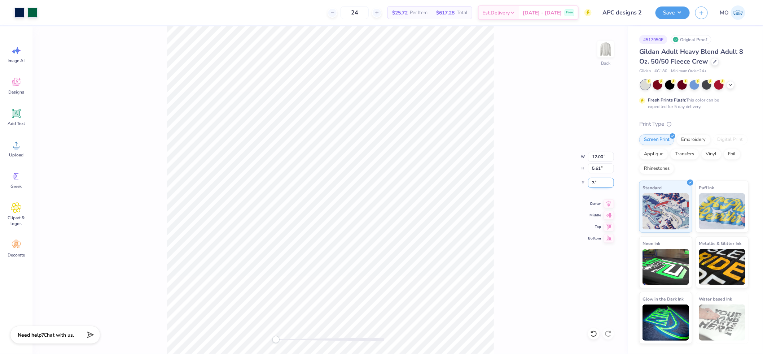
type input "3"
click at [675, 13] on button "Save" at bounding box center [673, 11] width 34 height 13
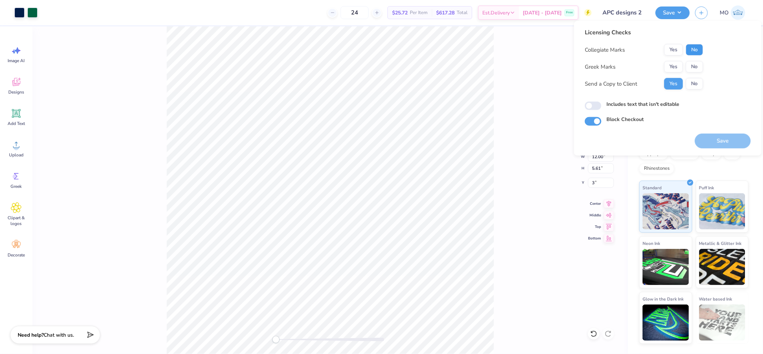
click at [694, 47] on button "No" at bounding box center [694, 50] width 17 height 12
click at [670, 64] on button "Yes" at bounding box center [673, 67] width 19 height 12
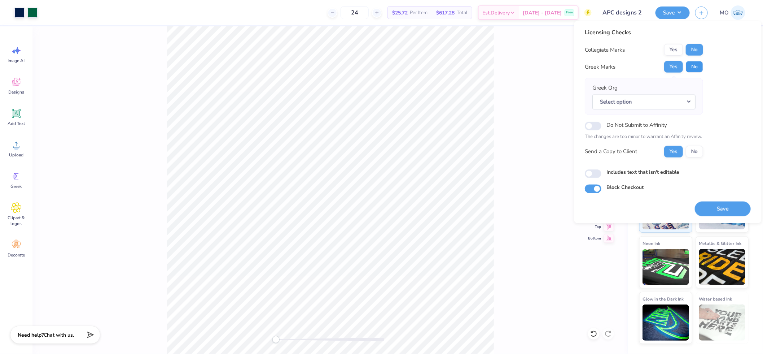
click at [690, 71] on button "No" at bounding box center [694, 67] width 17 height 12
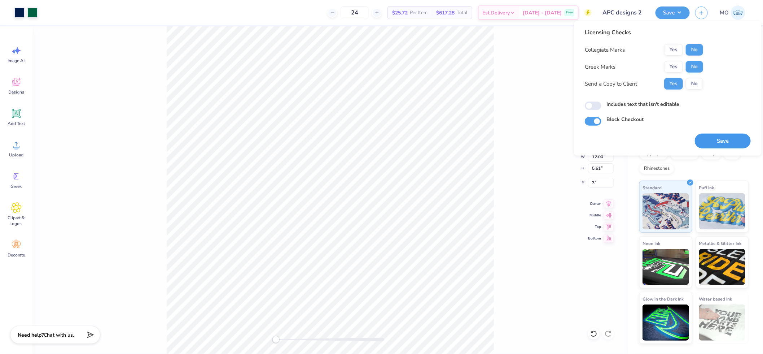
click at [717, 137] on button "Save" at bounding box center [723, 140] width 56 height 15
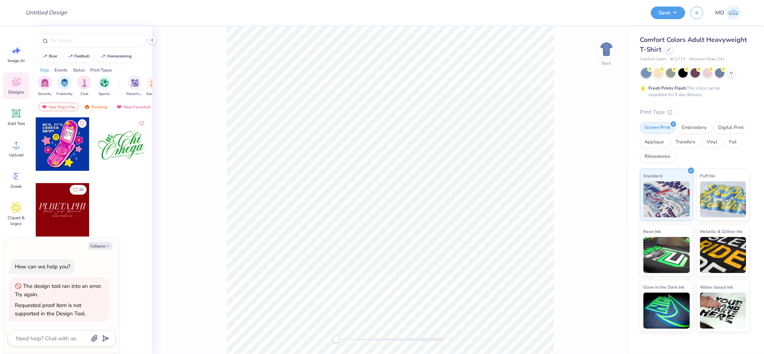
type textarea "x"
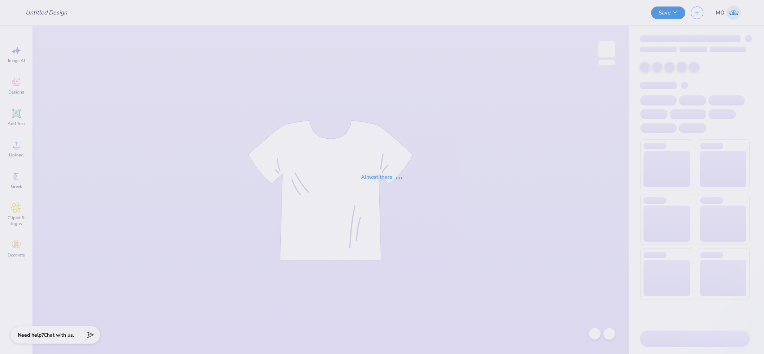
type input "SWE"
type input "Mis Society : [GEOGRAPHIC_DATA][US_STATE], [GEOGRAPHIC_DATA]"
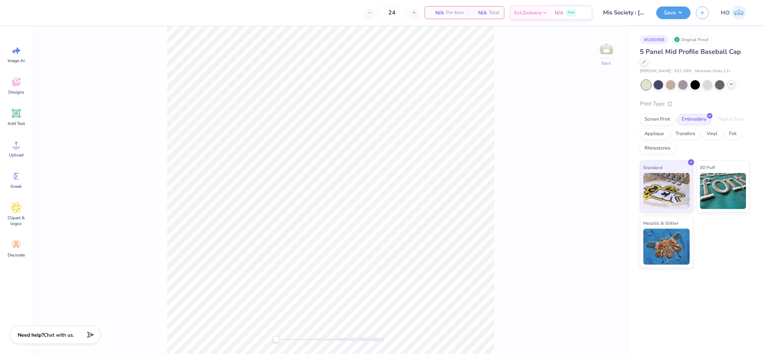
click at [733, 86] on icon at bounding box center [731, 84] width 6 height 6
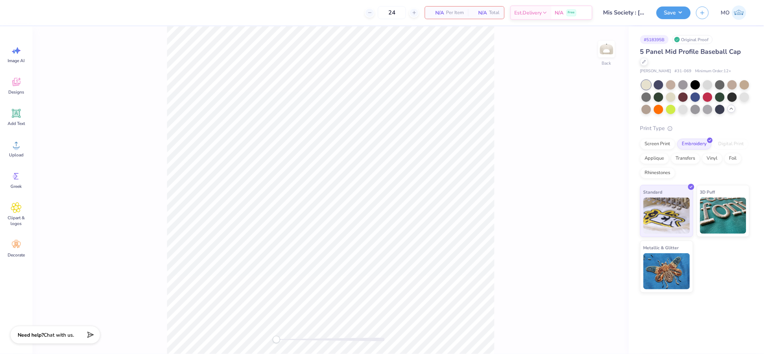
click at [731, 111] on div at bounding box center [731, 109] width 8 height 8
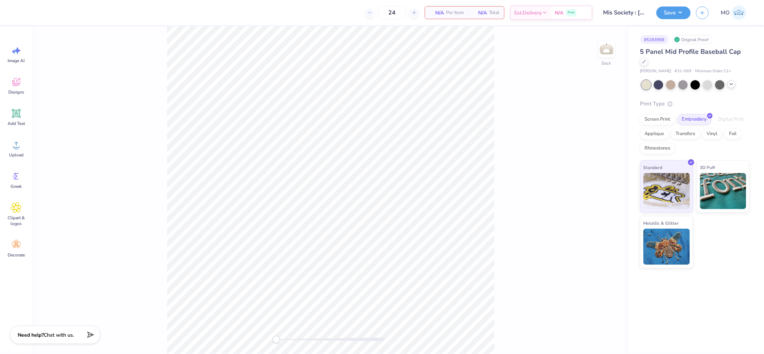
click at [734, 87] on div at bounding box center [695, 84] width 108 height 9
click at [731, 83] on icon at bounding box center [731, 84] width 6 height 6
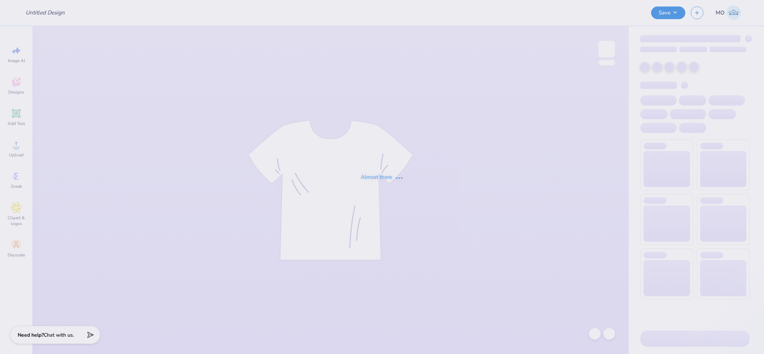
type input "Surfrider shirts"
type input "The [GEOGRAPHIC_DATA][US_STATE] : [PERSON_NAME]"
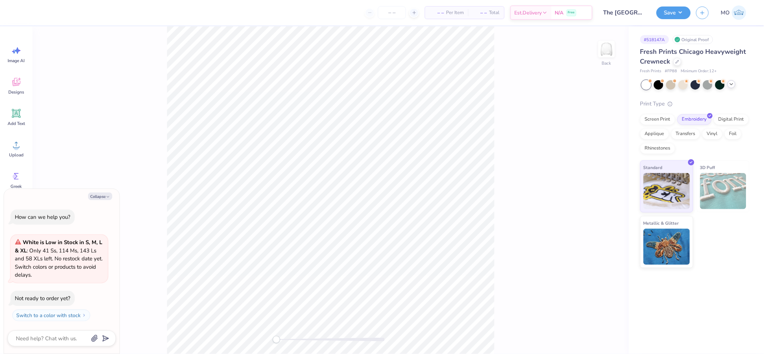
click at [733, 82] on icon at bounding box center [731, 84] width 6 height 6
type textarea "x"
